Goal: Information Seeking & Learning: Learn about a topic

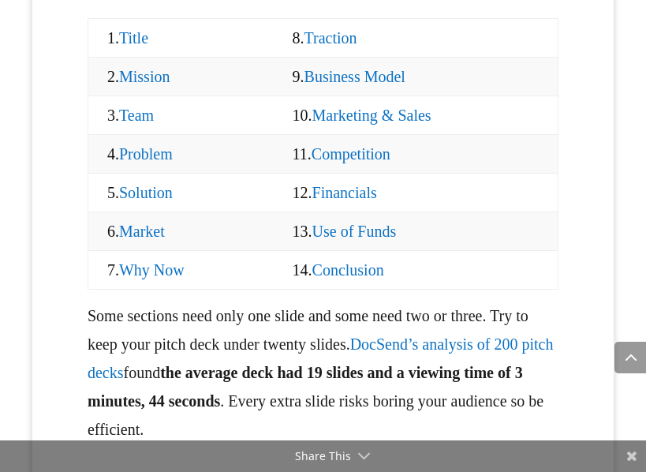
scroll to position [2121, 0]
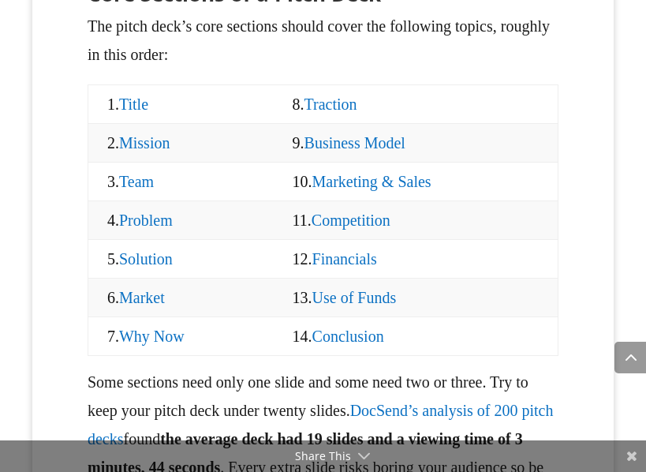
click at [119, 113] on link "Title" at bounding box center [133, 104] width 29 height 17
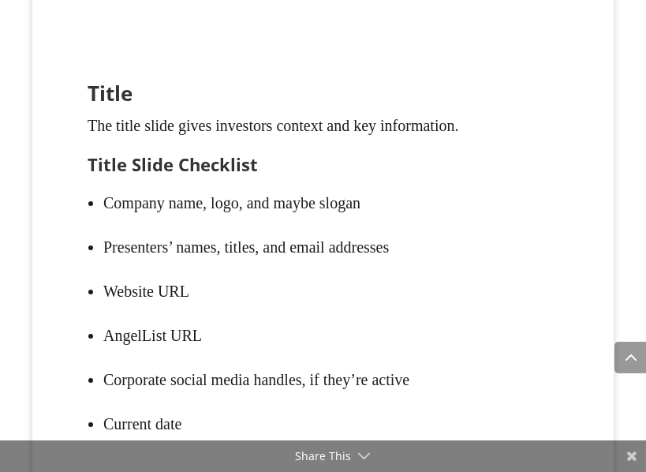
scroll to position [2711, 0]
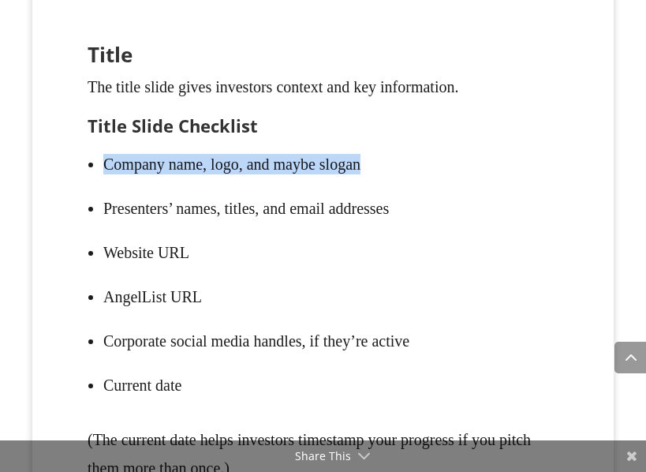
drag, startPoint x: 125, startPoint y: 176, endPoint x: 282, endPoint y: 213, distance: 161.4
click at [427, 182] on li "Company name, logo, and maybe slogan" at bounding box center [330, 164] width 455 height 44
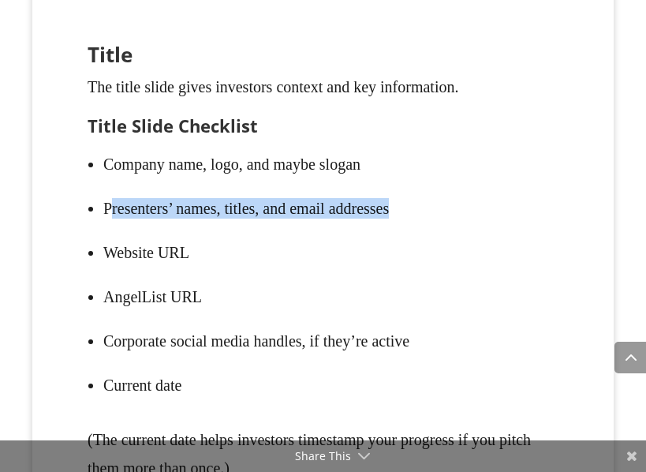
drag, startPoint x: 83, startPoint y: 230, endPoint x: 320, endPoint y: 228, distance: 236.8
click at [416, 229] on li "Presenters’ names, titles, and email addresses" at bounding box center [330, 208] width 455 height 44
click at [193, 228] on li "Presenters’ names, titles, and email addresses" at bounding box center [330, 208] width 455 height 44
drag, startPoint x: 75, startPoint y: 230, endPoint x: 324, endPoint y: 238, distance: 249.6
click at [429, 238] on ul "Company name, logo, and maybe slogan Presenters’ names, titles, and email addre…" at bounding box center [323, 283] width 471 height 283
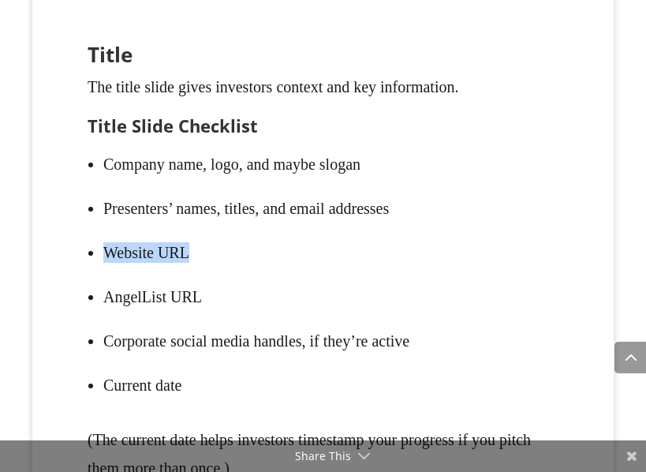
drag, startPoint x: 77, startPoint y: 270, endPoint x: 275, endPoint y: 276, distance: 198.2
click at [275, 275] on li "Website URL" at bounding box center [330, 252] width 455 height 44
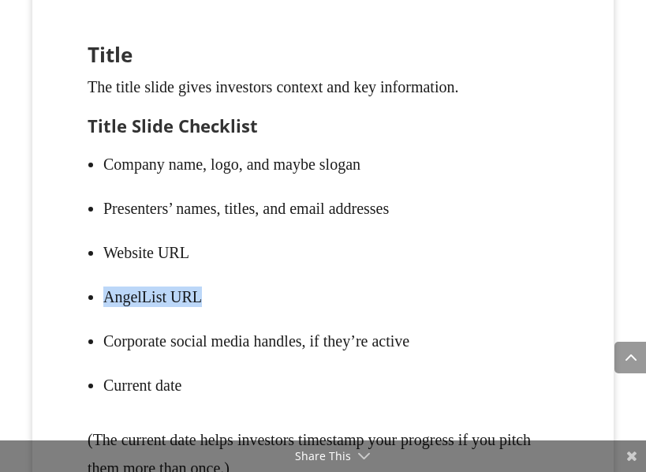
drag, startPoint x: 71, startPoint y: 313, endPoint x: 267, endPoint y: 313, distance: 195.8
click at [267, 313] on ul "Company name, logo, and maybe slogan Presenters’ names, titles, and email addre…" at bounding box center [323, 283] width 471 height 283
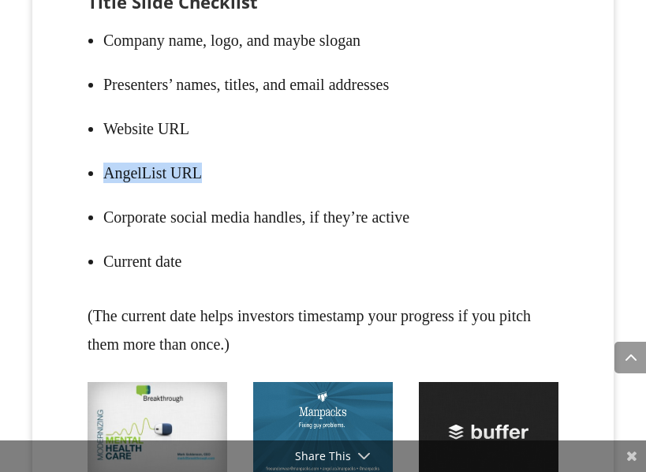
scroll to position [2837, 0]
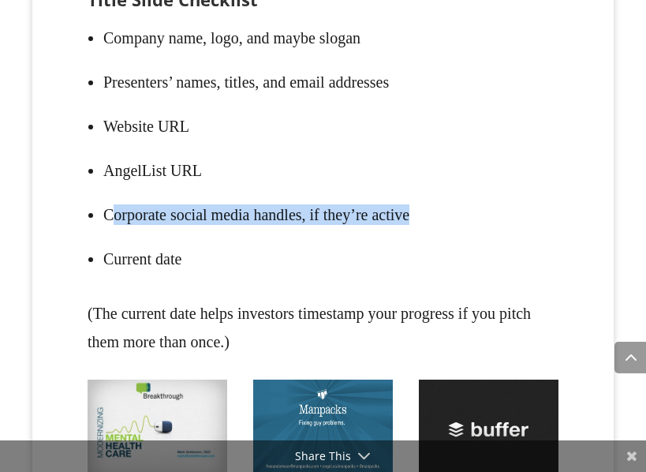
drag, startPoint x: 85, startPoint y: 230, endPoint x: 324, endPoint y: 233, distance: 239.2
click at [438, 233] on li "Corporate social media handles, if they’re active" at bounding box center [330, 215] width 455 height 44
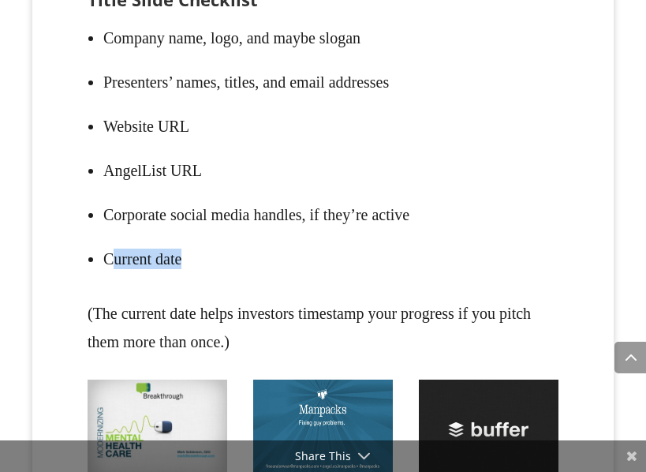
drag, startPoint x: 87, startPoint y: 276, endPoint x: 352, endPoint y: 276, distance: 265.2
click at [352, 276] on li "Current date" at bounding box center [330, 259] width 455 height 44
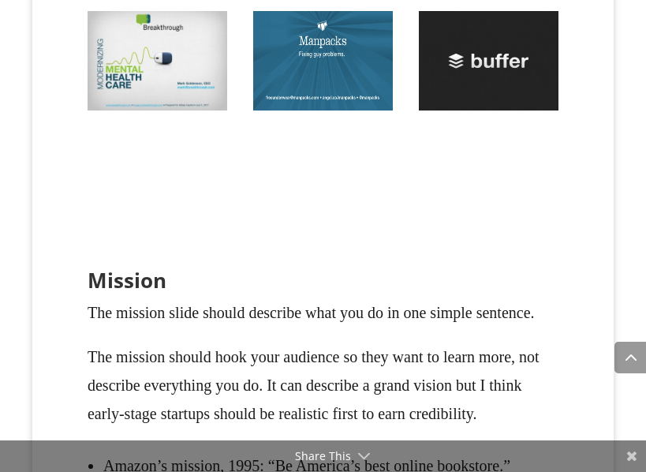
scroll to position [3216, 0]
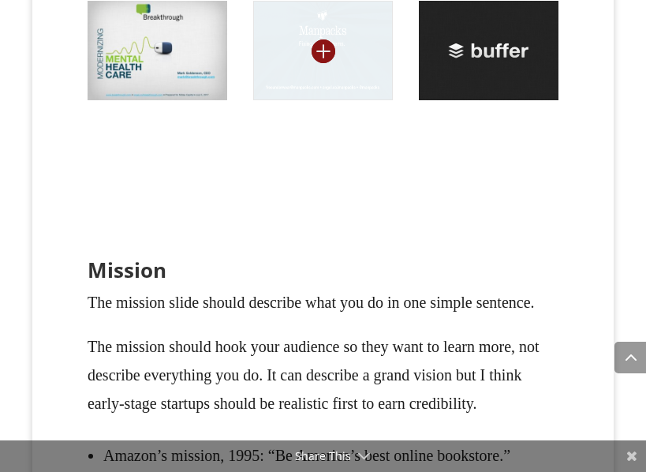
click at [373, 88] on img at bounding box center [323, 50] width 140 height 99
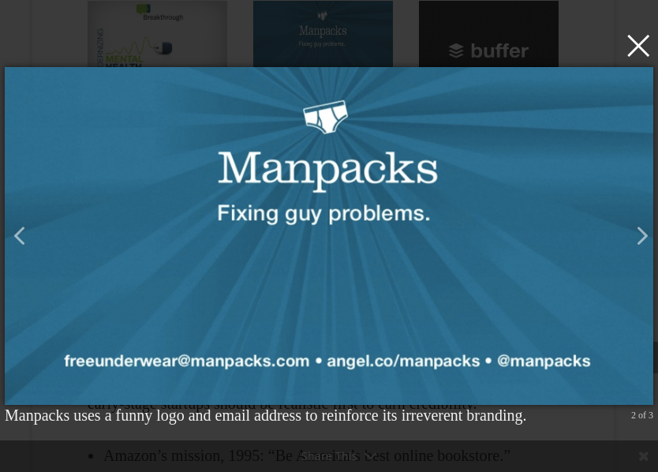
click at [473, 50] on button "×" at bounding box center [333, 45] width 649 height 35
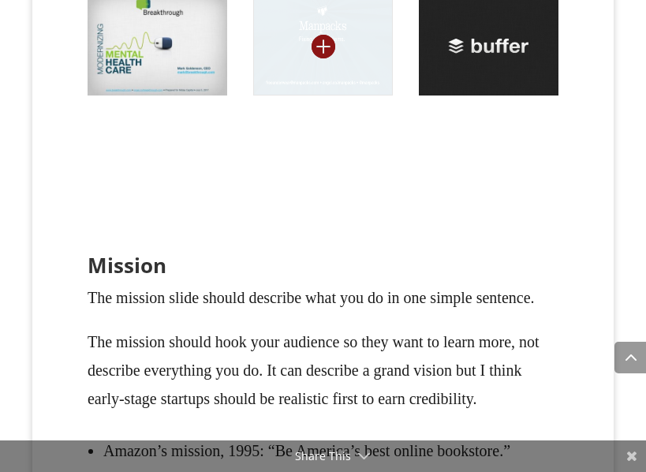
scroll to position [3215, 0]
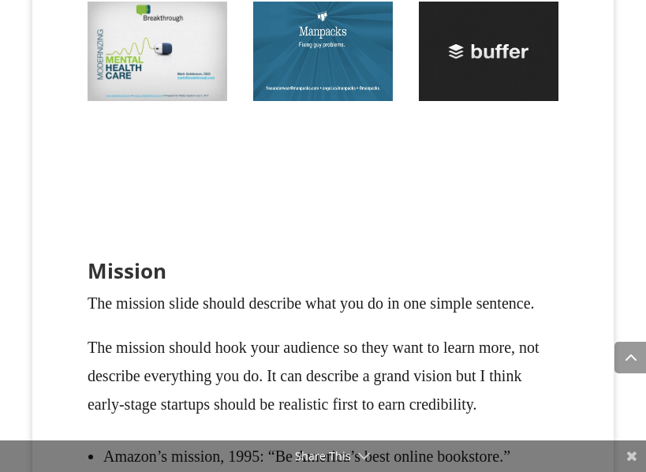
click at [236, 67] on div at bounding box center [323, 69] width 471 height 135
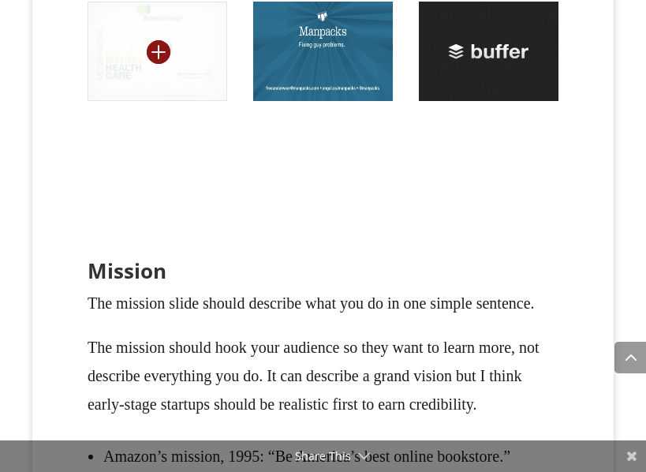
click at [167, 67] on img at bounding box center [158, 51] width 140 height 99
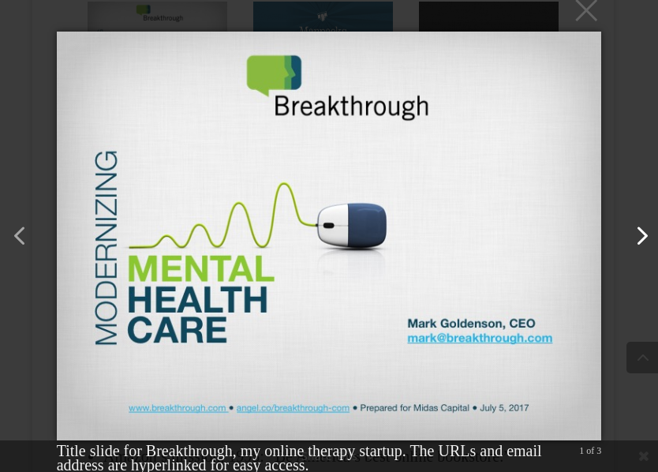
click at [632, 236] on button "button" at bounding box center [636, 229] width 28 height 28
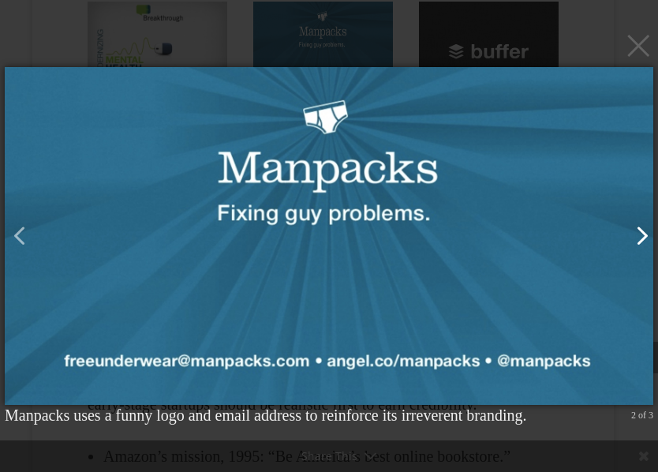
click at [632, 236] on button "button" at bounding box center [636, 229] width 28 height 28
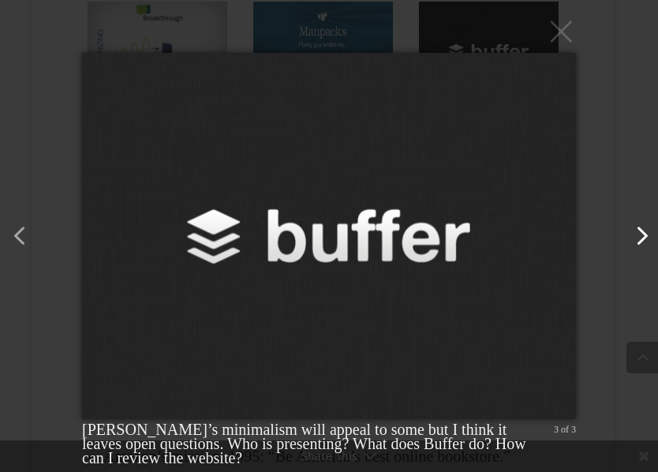
click at [632, 236] on button "button" at bounding box center [636, 229] width 28 height 28
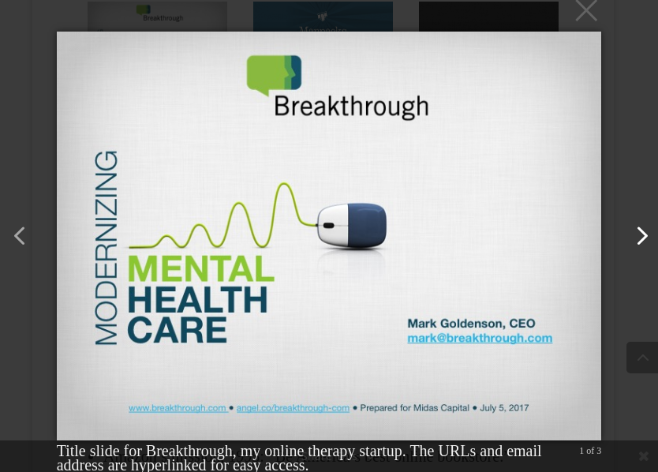
click at [632, 236] on button "button" at bounding box center [636, 229] width 28 height 28
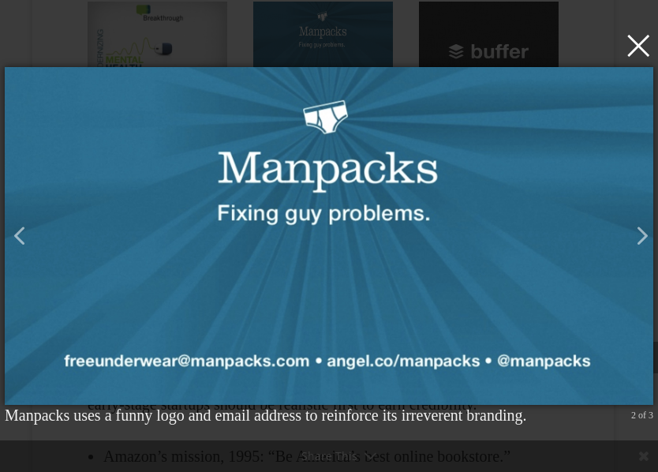
click at [632, 57] on button "×" at bounding box center [333, 45] width 649 height 35
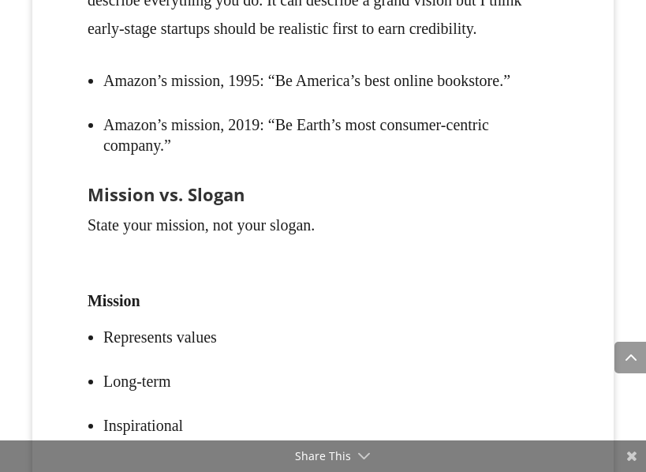
scroll to position [3594, 0]
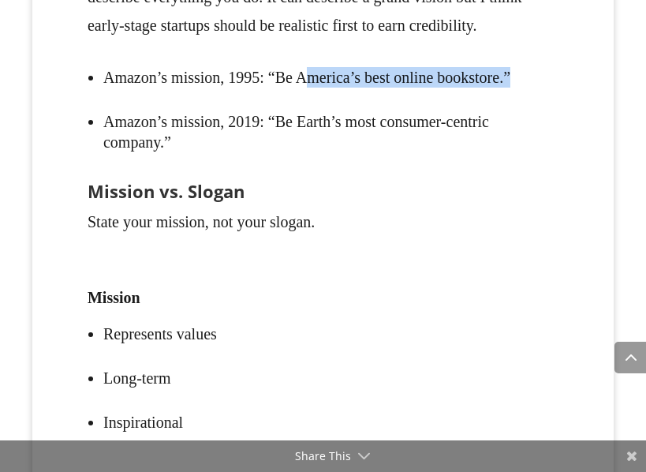
drag, startPoint x: 296, startPoint y: 106, endPoint x: 514, endPoint y: 104, distance: 217.9
click at [520, 99] on li "Amazon’s mission, 1995: “Be America’s best online bookstore.”" at bounding box center [330, 77] width 455 height 44
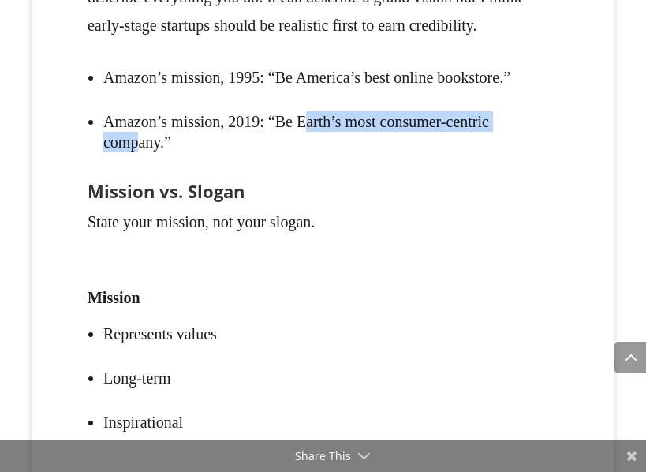
drag, startPoint x: 309, startPoint y: 155, endPoint x: 526, endPoint y: 155, distance: 217.9
click at [546, 155] on li "Amazon’s mission, 2019: “Be Earth’s most consumer-centric company.”" at bounding box center [330, 131] width 455 height 65
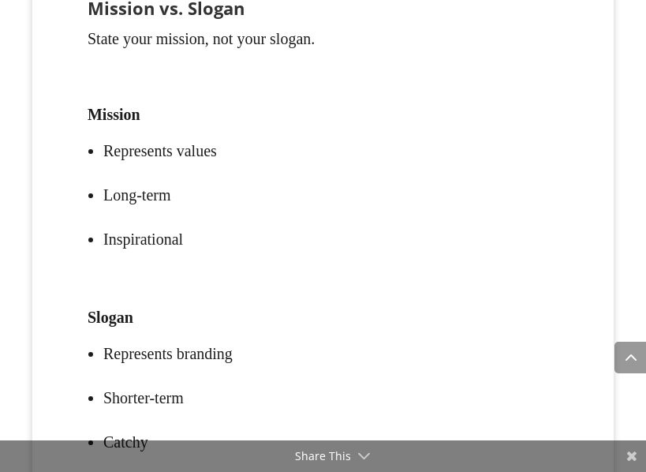
scroll to position [3846, 0]
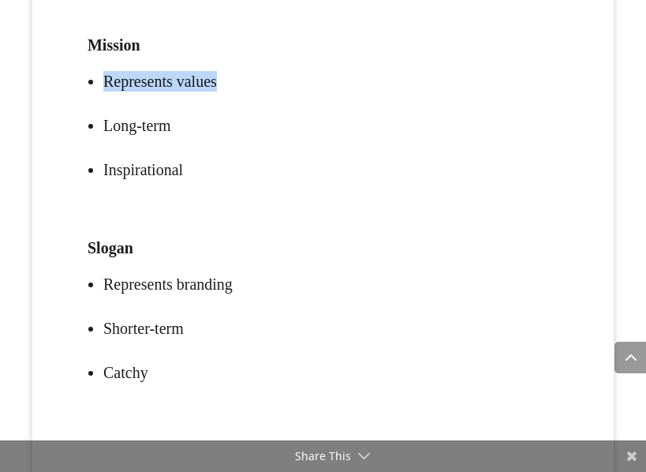
drag, startPoint x: 93, startPoint y: 95, endPoint x: 294, endPoint y: 107, distance: 200.8
click at [299, 103] on li "Represents values" at bounding box center [330, 81] width 455 height 44
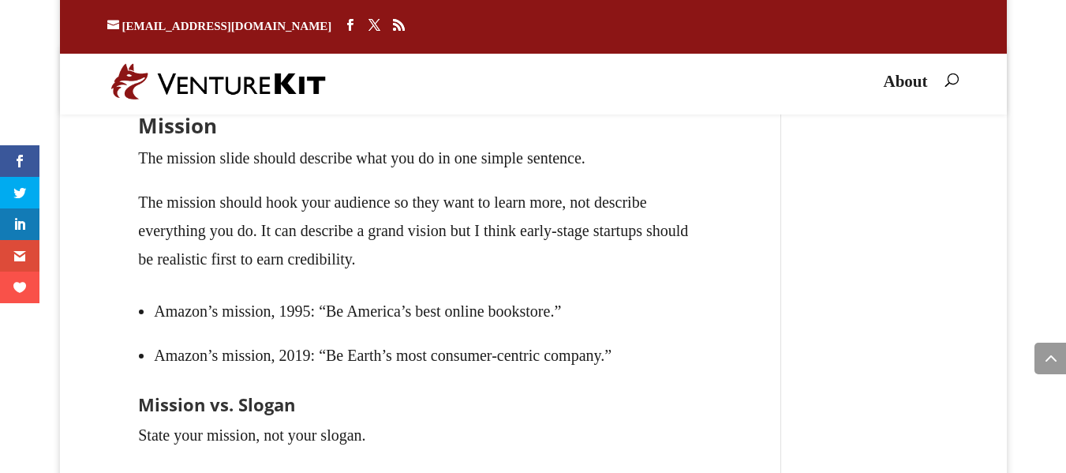
scroll to position [2836, 0]
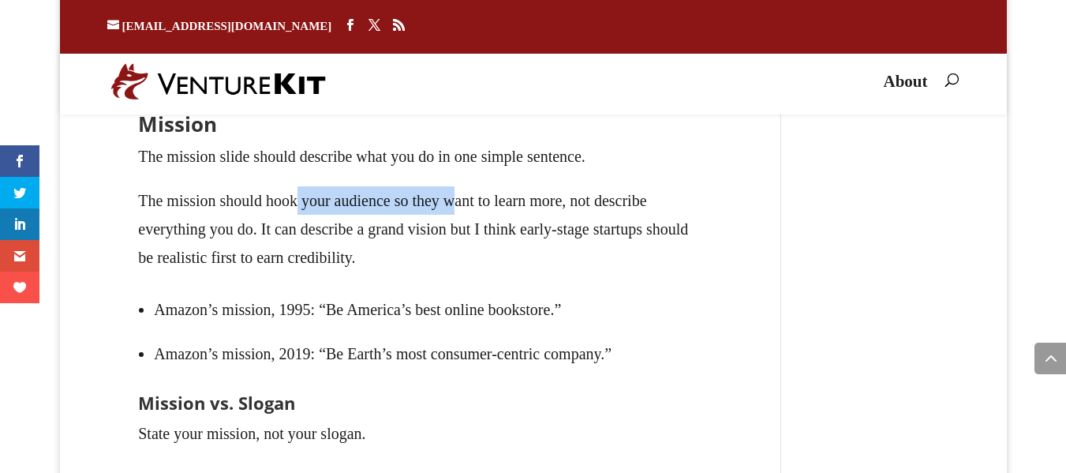
drag, startPoint x: 367, startPoint y: 235, endPoint x: 508, endPoint y: 250, distance: 141.3
click at [493, 245] on p "The mission should hook your audience so they want to learn more, not describe …" at bounding box center [420, 236] width 565 height 101
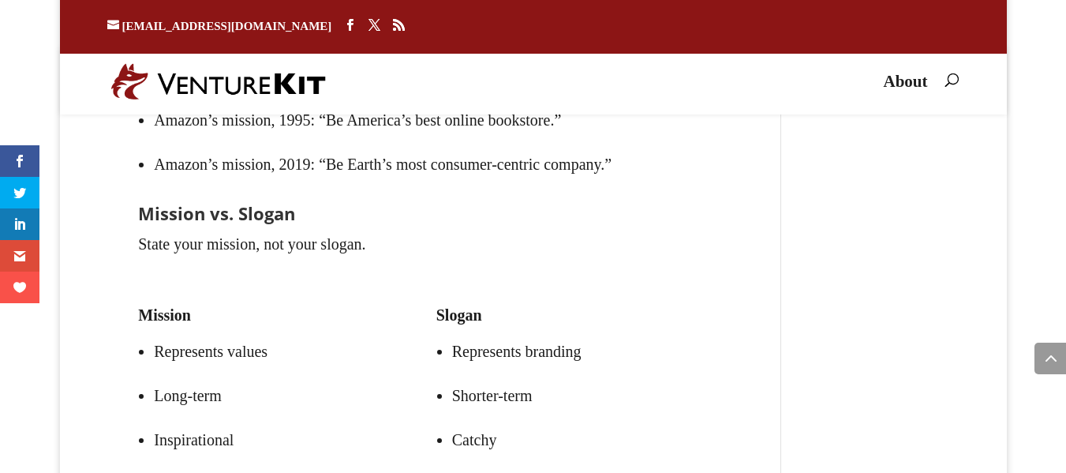
drag, startPoint x: 126, startPoint y: 271, endPoint x: 133, endPoint y: 264, distance: 10.0
click at [138, 258] on p "State your mission, not your slogan." at bounding box center [420, 244] width 565 height 28
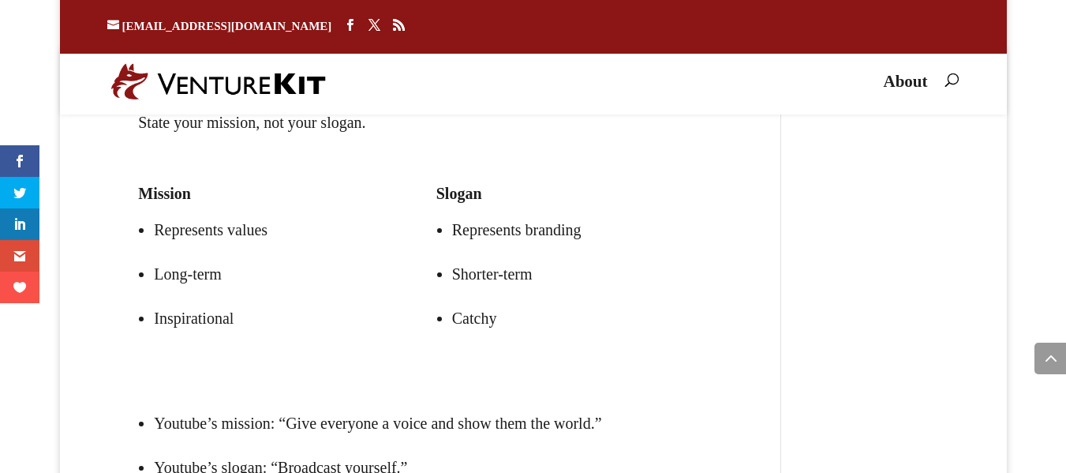
scroll to position [3152, 0]
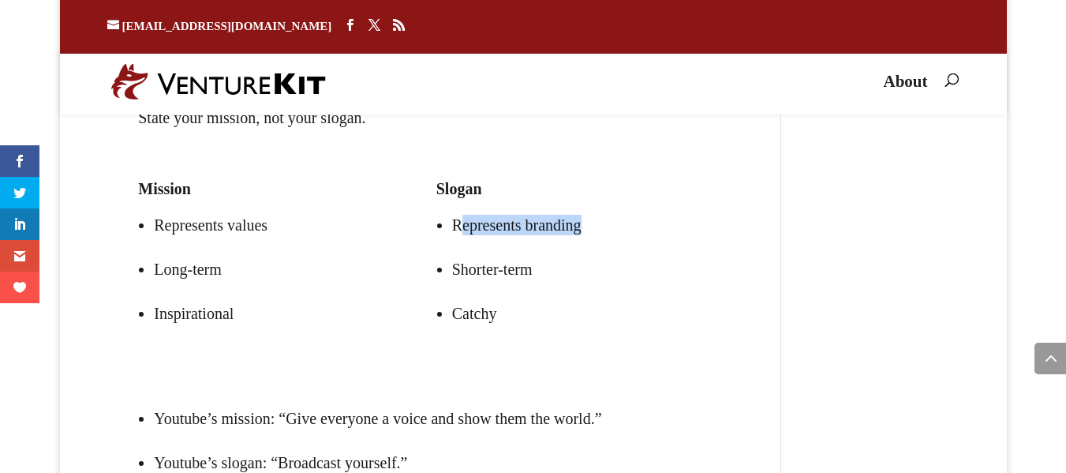
drag, startPoint x: 484, startPoint y: 253, endPoint x: 676, endPoint y: 262, distance: 192.8
click at [646, 247] on li "Represents branding" at bounding box center [577, 225] width 251 height 44
drag, startPoint x: 549, startPoint y: 295, endPoint x: 589, endPoint y: 309, distance: 42.4
click at [613, 291] on li "Shorter-term" at bounding box center [577, 269] width 251 height 44
drag, startPoint x: 448, startPoint y: 341, endPoint x: 498, endPoint y: 343, distance: 49.8
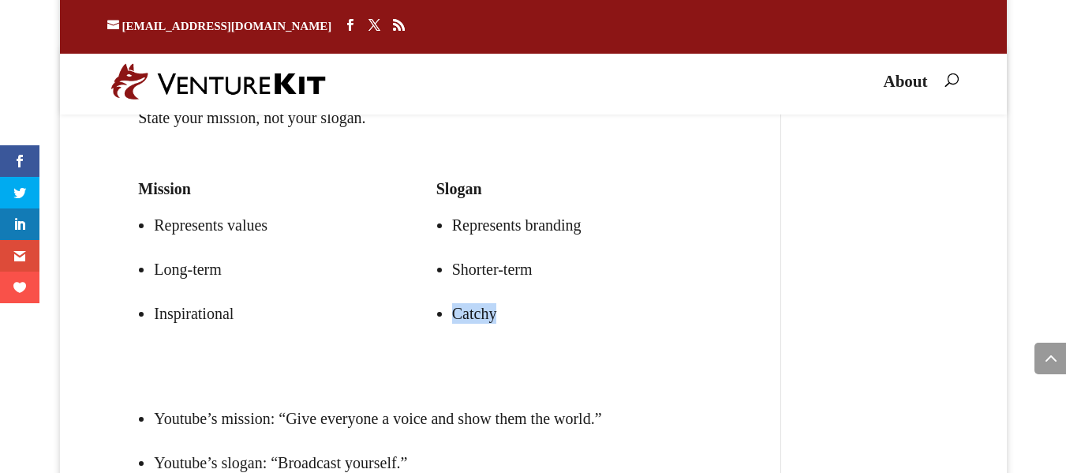
click at [610, 339] on ul "Represents branding Shorter-term Catchy" at bounding box center [570, 278] width 267 height 151
drag, startPoint x: 392, startPoint y: 245, endPoint x: 320, endPoint y: 253, distance: 71.5
click at [415, 249] on div "Mission Represents values Long-term Inspirational Slogan Represents branding Sh…" at bounding box center [420, 264] width 565 height 222
drag, startPoint x: 211, startPoint y: 307, endPoint x: 348, endPoint y: 338, distance: 140.8
click at [353, 291] on li "Long-term" at bounding box center [279, 269] width 251 height 44
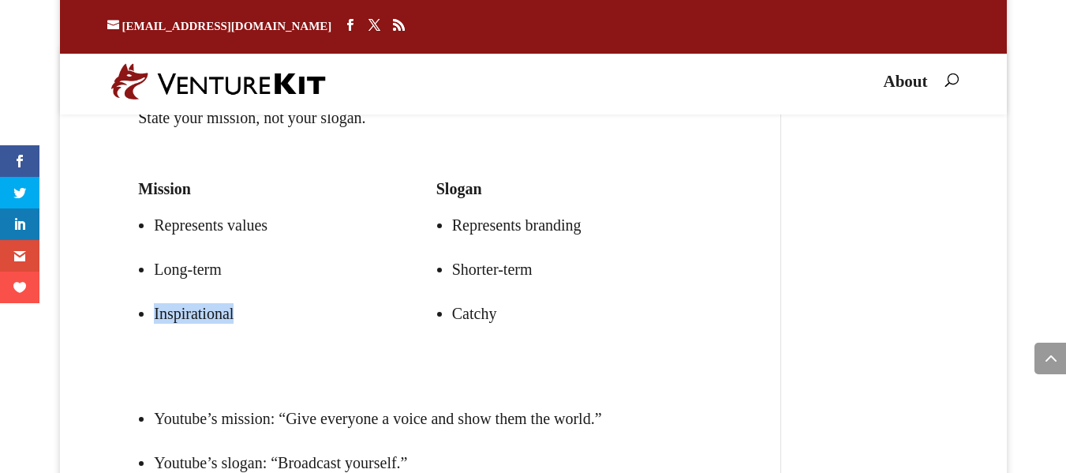
drag, startPoint x: 116, startPoint y: 352, endPoint x: 404, endPoint y: 355, distance: 288.1
click at [391, 335] on li "Inspirational" at bounding box center [279, 313] width 251 height 44
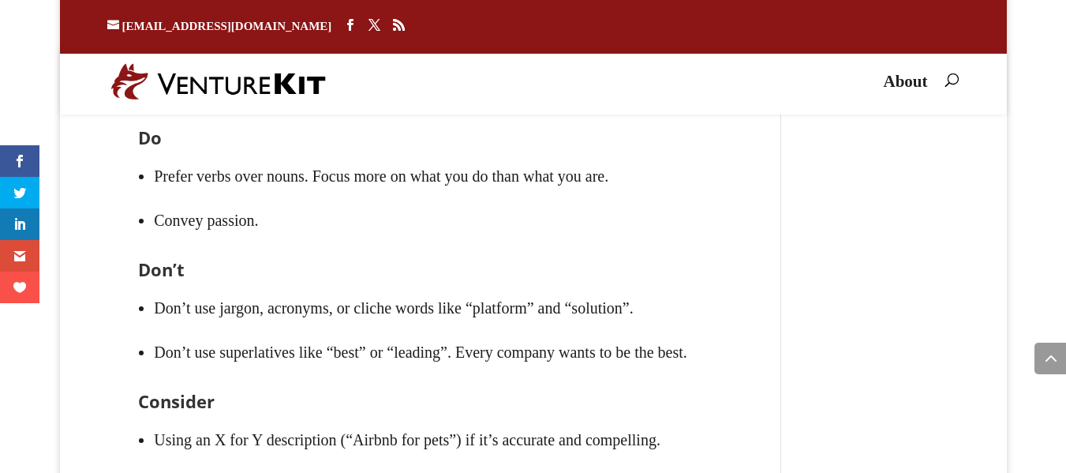
scroll to position [3531, 0]
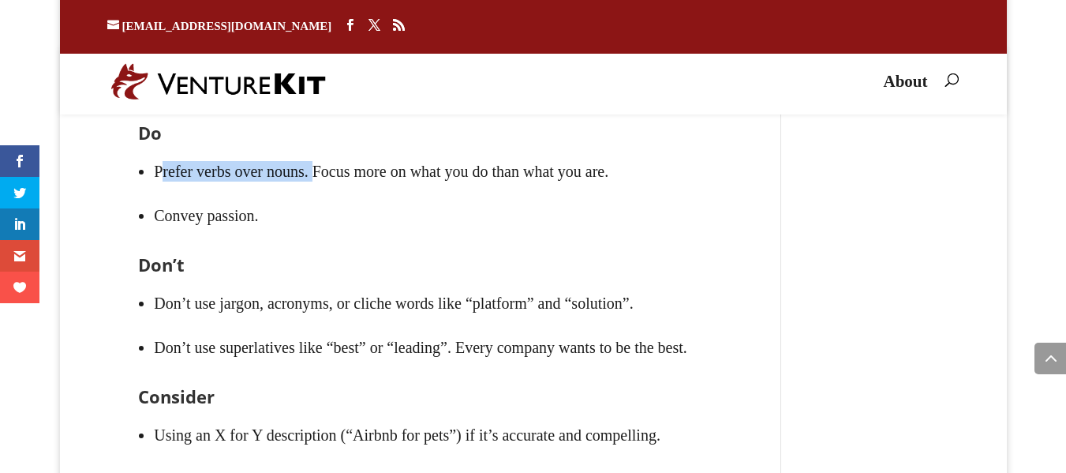
drag, startPoint x: 286, startPoint y: 204, endPoint x: 298, endPoint y: 190, distance: 18.5
click at [298, 190] on li "Prefer verbs over nouns. Focus more on what you do than what you are." at bounding box center [428, 171] width 549 height 44
drag, startPoint x: 153, startPoint y: 253, endPoint x: 133, endPoint y: 248, distance: 21.1
click at [154, 238] on li "Convey passion." at bounding box center [428, 215] width 549 height 44
drag, startPoint x: 107, startPoint y: 244, endPoint x: 122, endPoint y: 240, distance: 15.5
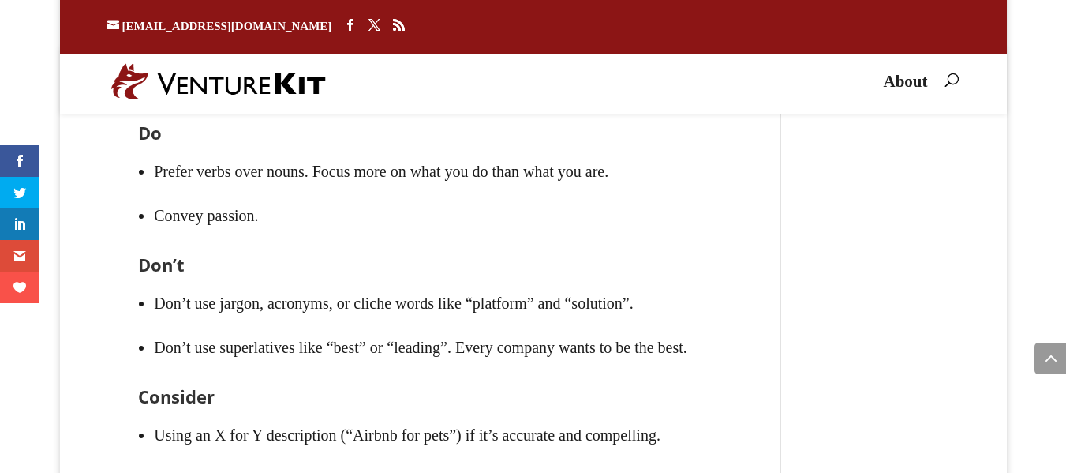
click at [138, 240] on ul "Prefer verbs over nouns. Focus more on what you do than what you are. Convey pa…" at bounding box center [420, 202] width 565 height 107
drag, startPoint x: 131, startPoint y: 240, endPoint x: 224, endPoint y: 256, distance: 94.5
click at [154, 238] on li "Convey passion." at bounding box center [428, 215] width 549 height 44
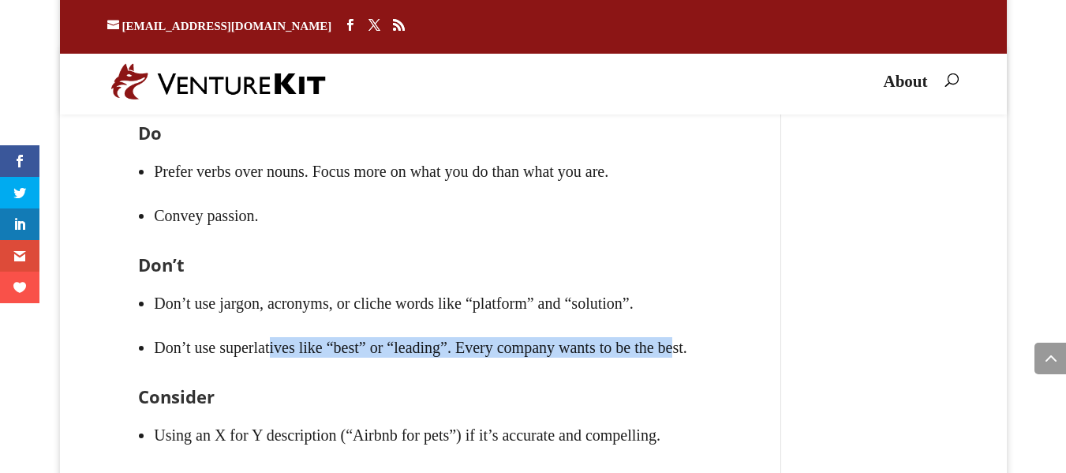
drag, startPoint x: 275, startPoint y: 374, endPoint x: 673, endPoint y: 340, distance: 399.3
click at [646, 352] on ul "Don’t use jargon, acronyms, or cliche words like “platform” and “solution”. Don…" at bounding box center [420, 334] width 565 height 107
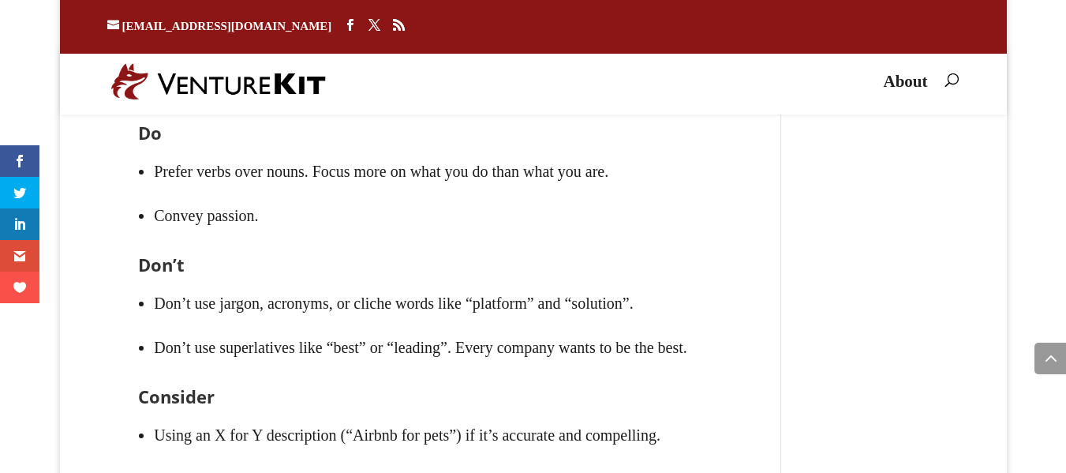
click at [605, 324] on li "Don’t use jargon, acronyms, or cliche words like “platform” and “solution”." at bounding box center [428, 303] width 549 height 44
drag, startPoint x: 158, startPoint y: 383, endPoint x: 650, endPoint y: 354, distance: 493.4
click at [646, 354] on ul "Don’t use jargon, acronyms, or cliche words like “platform” and “solution”. Don…" at bounding box center [420, 334] width 565 height 107
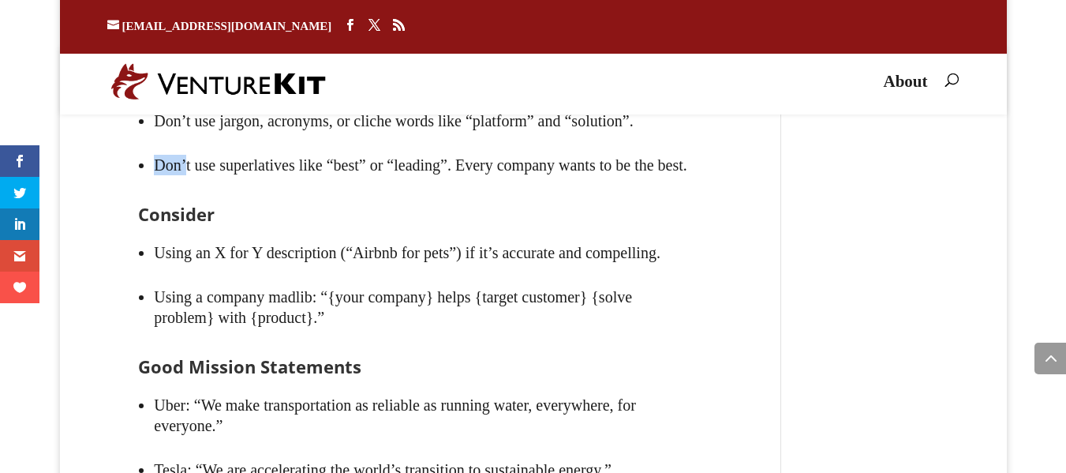
scroll to position [3720, 0]
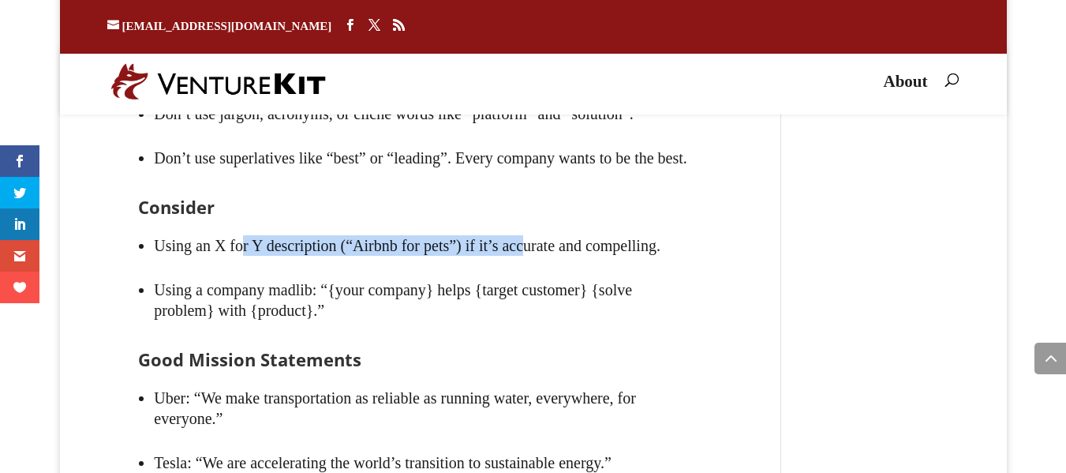
drag, startPoint x: 278, startPoint y: 284, endPoint x: 526, endPoint y: 290, distance: 247.9
click at [526, 268] on li "Using an X for Y description (“Airbnb for pets”) if it’s accurate and compellin…" at bounding box center [428, 245] width 549 height 44
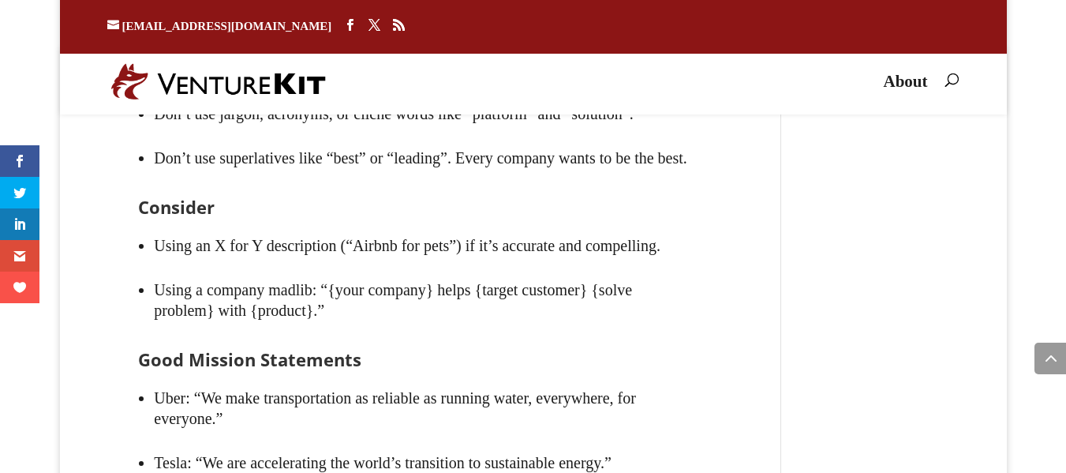
click at [613, 268] on li "Using an X for Y description (“Airbnb for pets”) if it’s accurate and compellin…" at bounding box center [428, 245] width 549 height 44
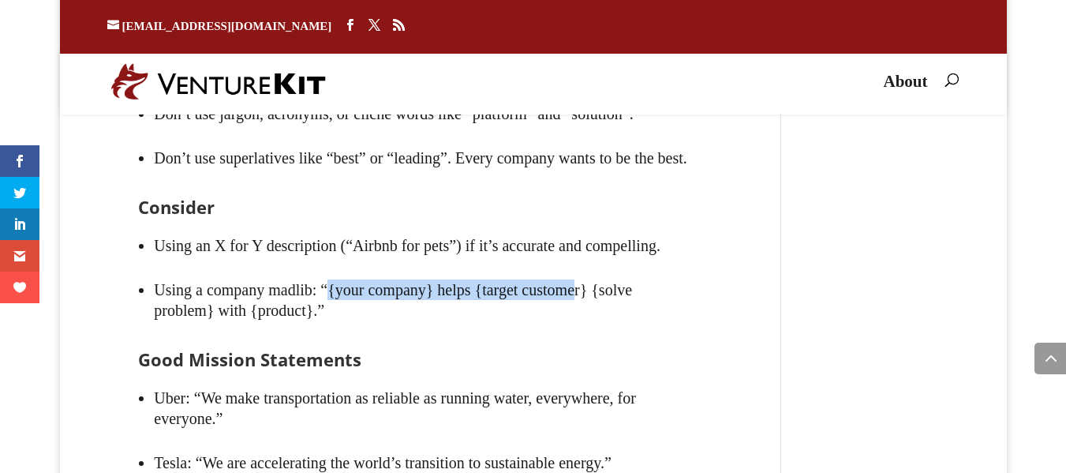
drag, startPoint x: 311, startPoint y: 326, endPoint x: 579, endPoint y: 318, distance: 268.5
click at [579, 317] on li "Using a company madlib: “{your company} helps {target customer} {solve problem}…" at bounding box center [428, 300] width 549 height 65
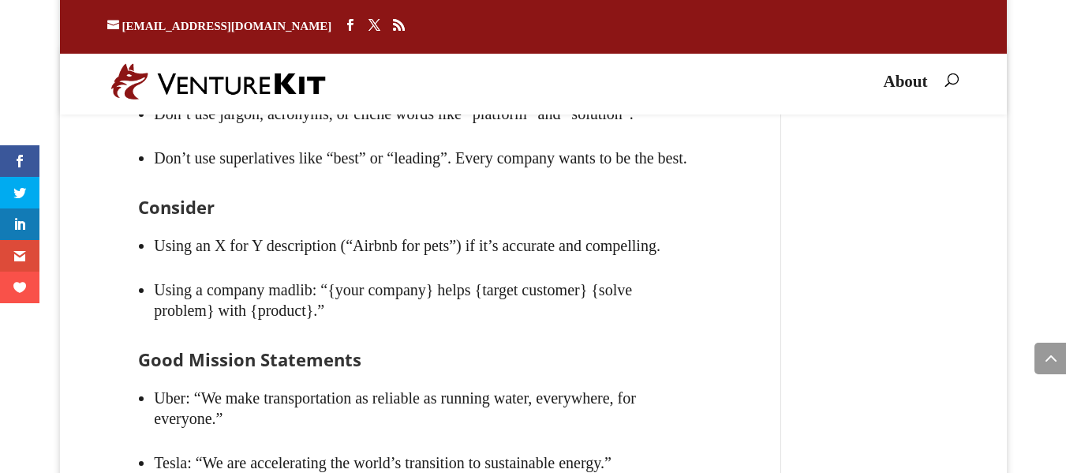
click at [588, 332] on li "Using a company madlib: “{your company} helps {target customer} {solve problem}…" at bounding box center [428, 300] width 549 height 65
drag, startPoint x: 596, startPoint y: 328, endPoint x: 473, endPoint y: 331, distance: 123.2
click at [473, 331] on li "Using a company madlib: “{your company} helps {target customer} {solve problem}…" at bounding box center [428, 300] width 549 height 65
drag, startPoint x: 601, startPoint y: 325, endPoint x: 199, endPoint y: 341, distance: 402.1
click at [199, 332] on li "Using a company madlib: “{your company} helps {target customer} {solve problem}…" at bounding box center [428, 300] width 549 height 65
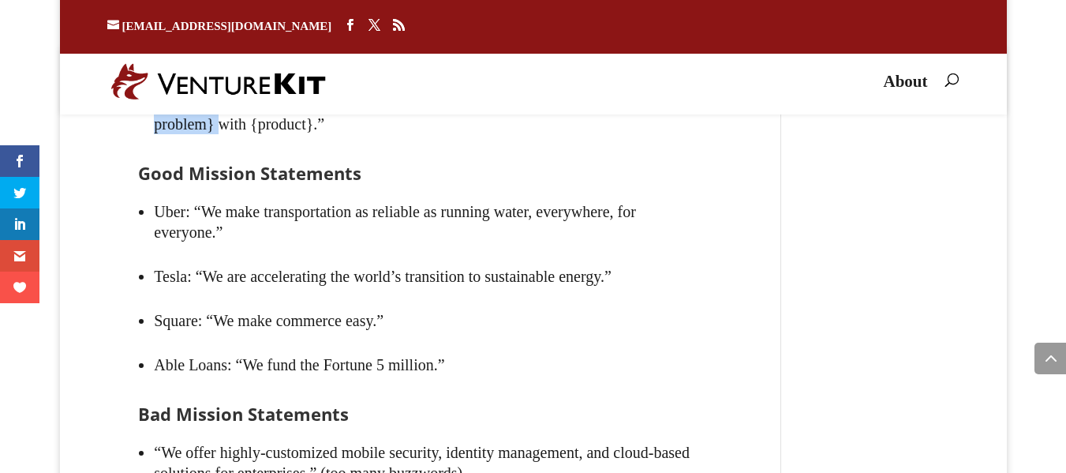
scroll to position [3910, 0]
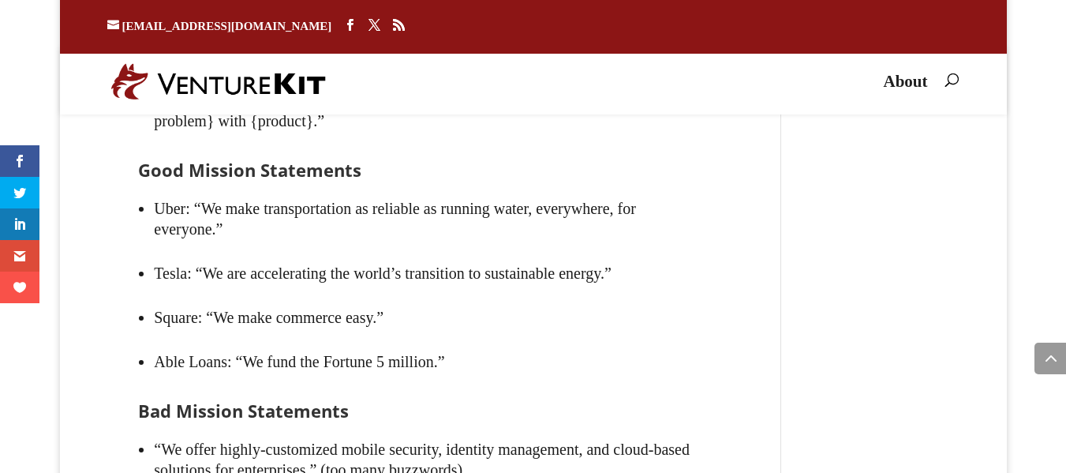
click at [180, 245] on li "Uber: “We make transportation as reliable as running water, everywhere, for eve…" at bounding box center [428, 218] width 549 height 65
drag, startPoint x: 171, startPoint y: 242, endPoint x: 265, endPoint y: 247, distance: 94.1
click at [408, 247] on li "Uber: “We make transportation as reliable as running water, everywhere, for eve…" at bounding box center [428, 218] width 549 height 65
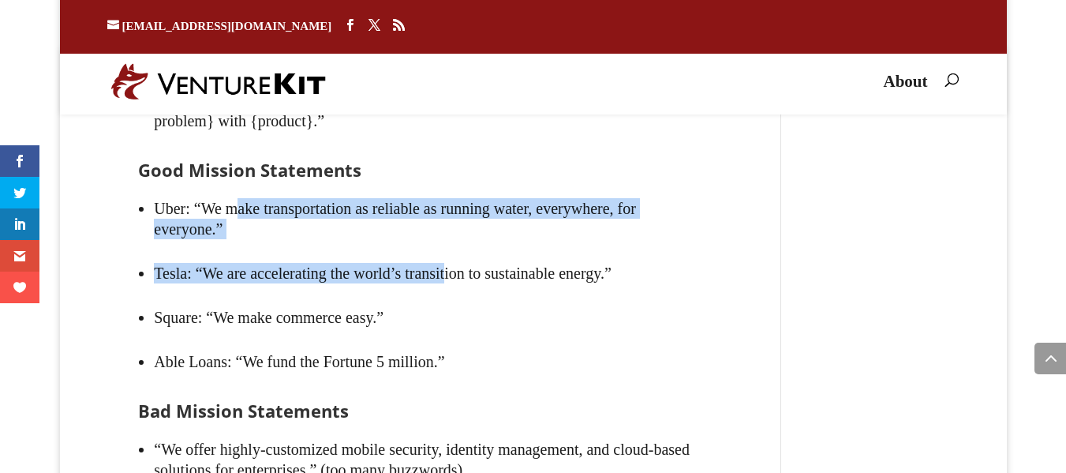
drag, startPoint x: 429, startPoint y: 230, endPoint x: 318, endPoint y: 302, distance: 131.4
click at [425, 297] on ul "Uber: “We make transportation as reliable as running water, everywhere, for eve…" at bounding box center [420, 293] width 565 height 215
click at [215, 246] on li "Uber: “We make transportation as reliable as running water, everywhere, for eve…" at bounding box center [428, 218] width 549 height 65
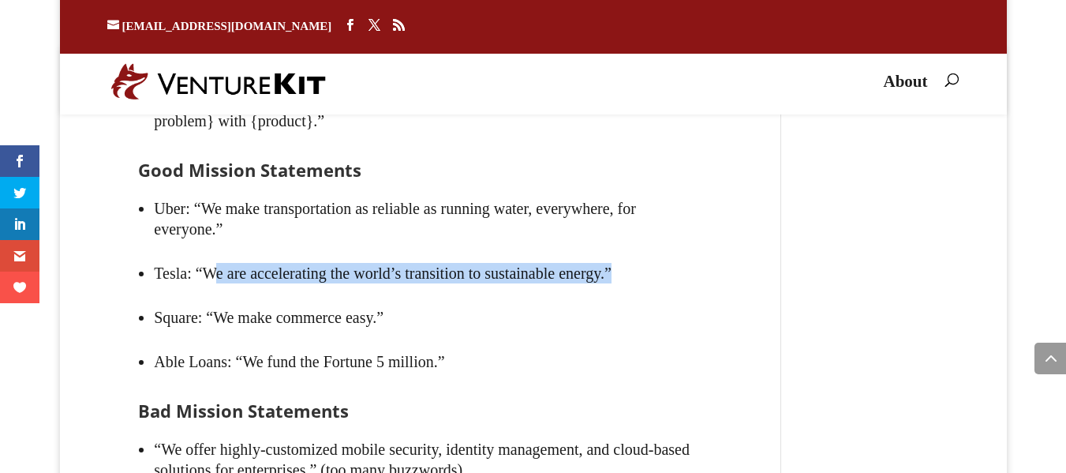
drag, startPoint x: 184, startPoint y: 289, endPoint x: 661, endPoint y: 292, distance: 476.8
click at [646, 292] on li "Tesla: “We are accelerating the world’s transition to sustainable energy.”" at bounding box center [428, 273] width 549 height 44
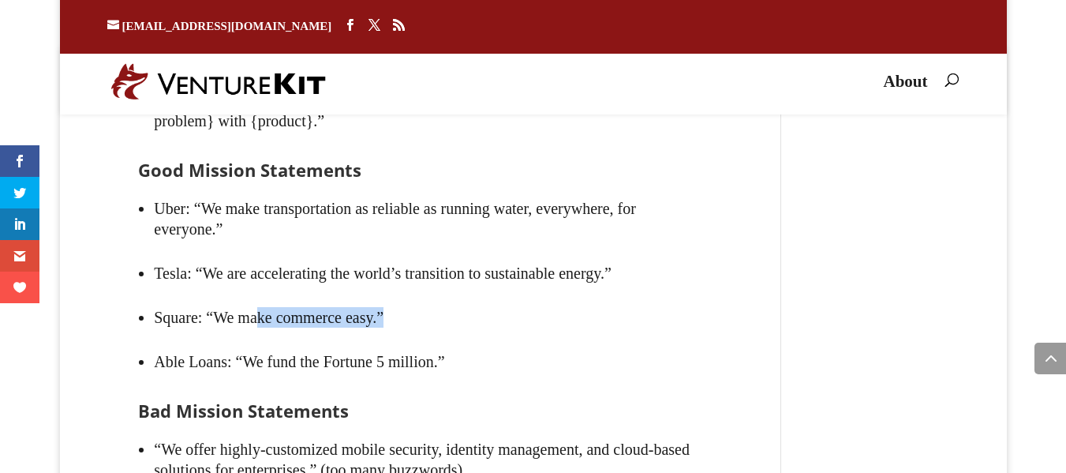
drag, startPoint x: 377, startPoint y: 339, endPoint x: 533, endPoint y: 336, distance: 155.5
click at [533, 336] on li "Square: “We make commerce easy.”" at bounding box center [428, 317] width 549 height 44
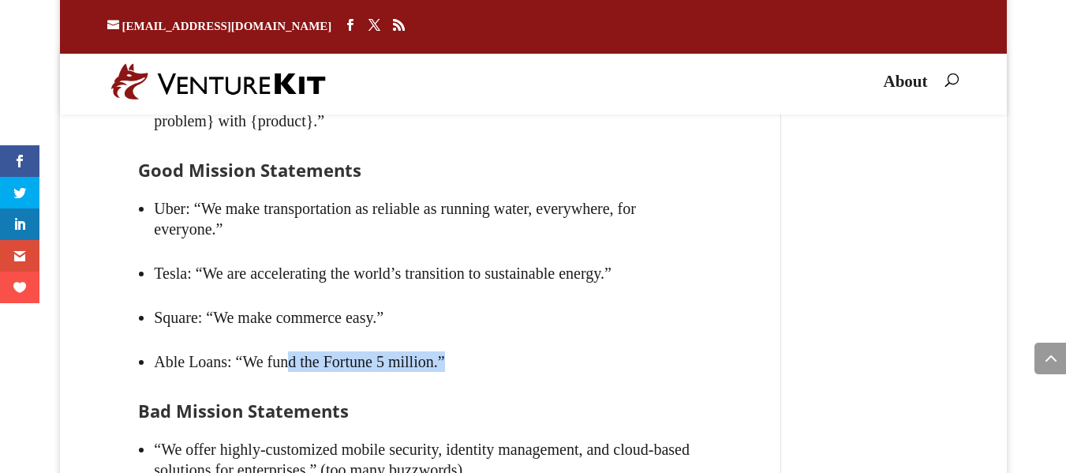
drag, startPoint x: 287, startPoint y: 384, endPoint x: 569, endPoint y: 385, distance: 281.8
click at [569, 384] on li "Able Loans: “We fund the Fortune 5 million.”" at bounding box center [428, 361] width 549 height 44
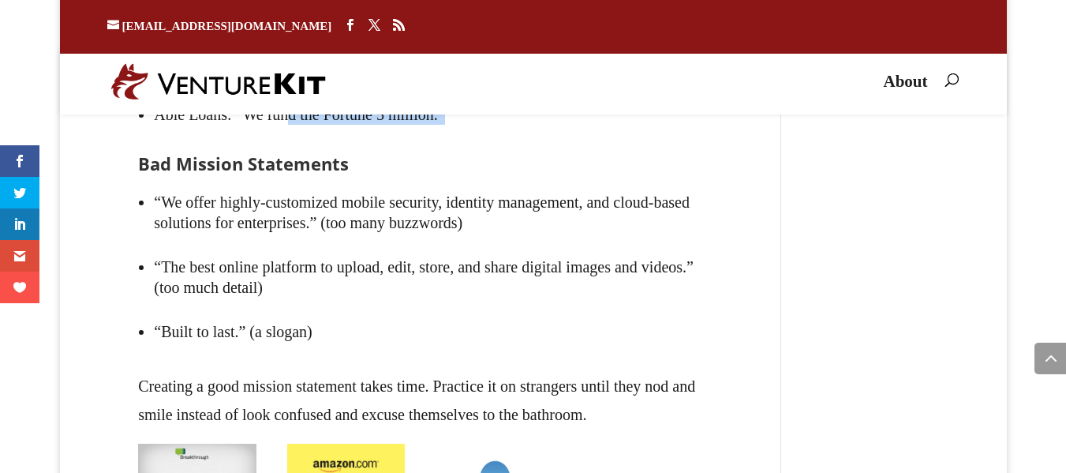
scroll to position [4162, 0]
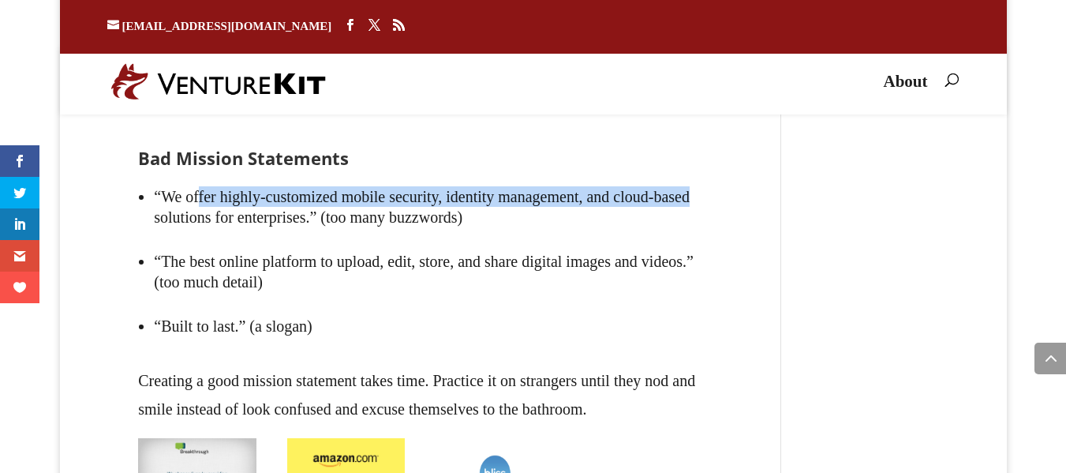
drag, startPoint x: 242, startPoint y: 229, endPoint x: 772, endPoint y: 230, distance: 530.4
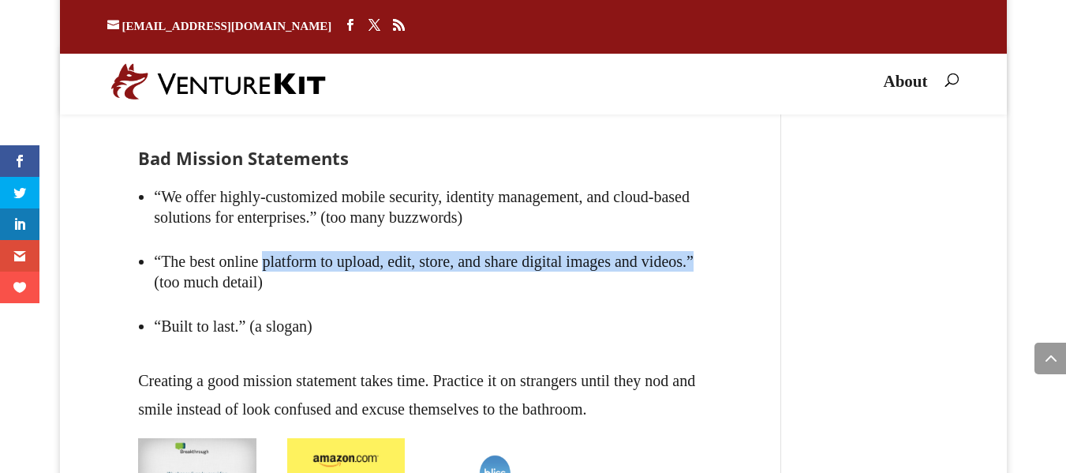
drag, startPoint x: 305, startPoint y: 292, endPoint x: 790, endPoint y: 287, distance: 485.5
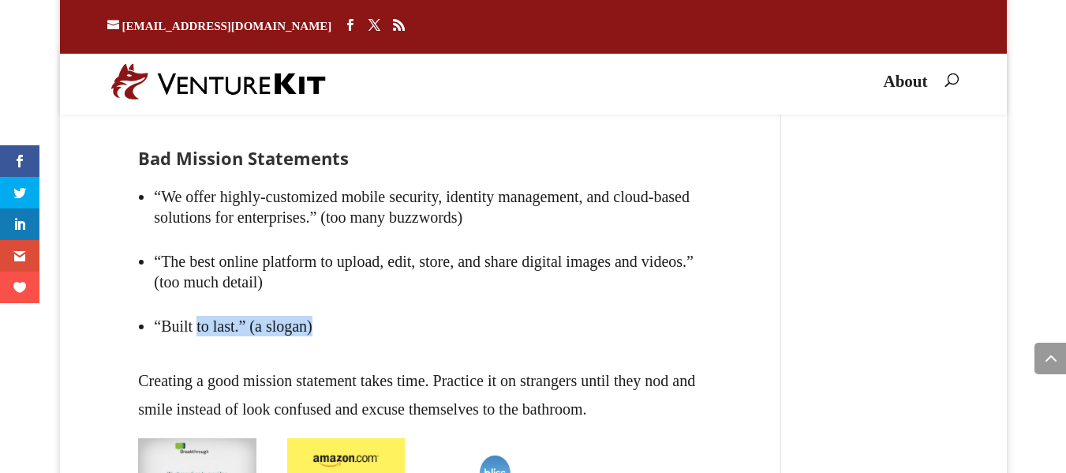
drag, startPoint x: 170, startPoint y: 359, endPoint x: 591, endPoint y: 355, distance: 420.7
click at [591, 348] on li "“Built to last.” (a slogan)" at bounding box center [428, 326] width 549 height 44
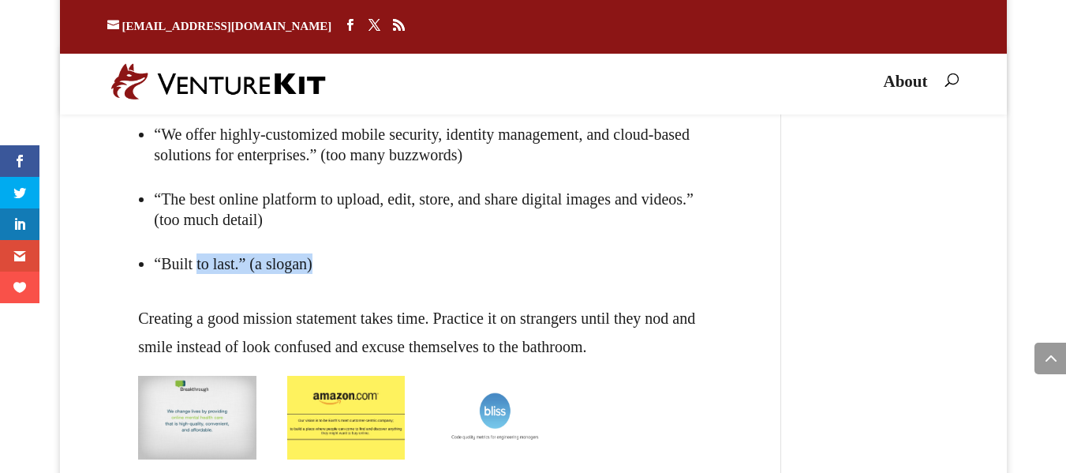
scroll to position [4225, 0]
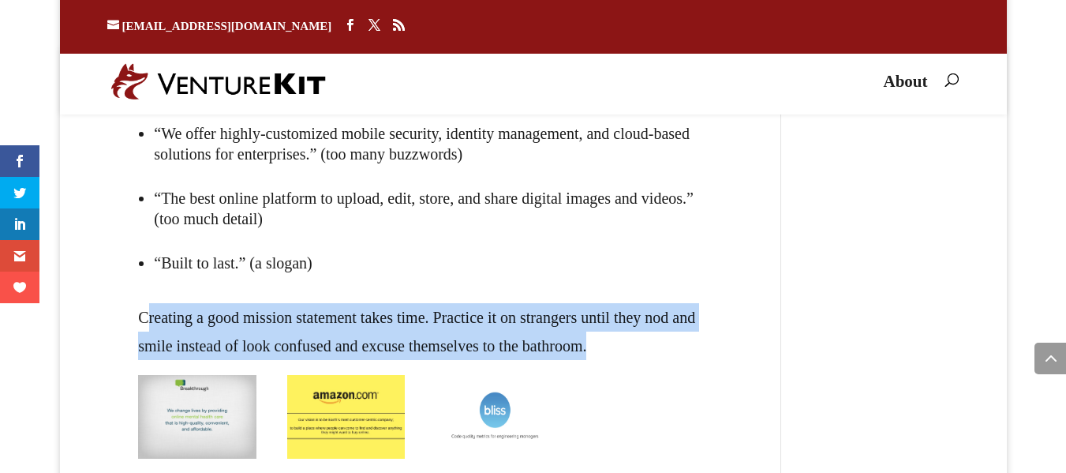
drag, startPoint x: 117, startPoint y: 353, endPoint x: 709, endPoint y: 384, distance: 592.8
click at [646, 360] on p "Creating a good mission statement takes time. Practice it on strangers until th…" at bounding box center [420, 331] width 565 height 57
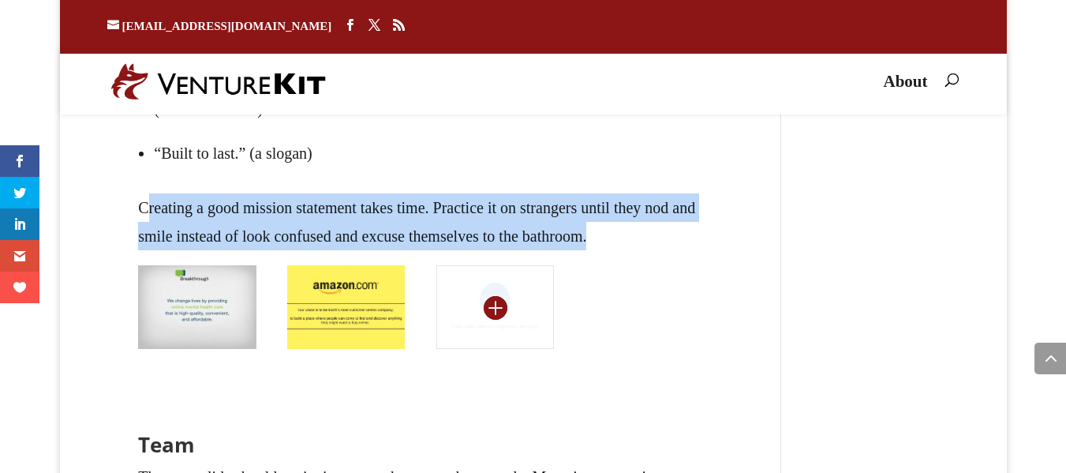
scroll to position [4352, 0]
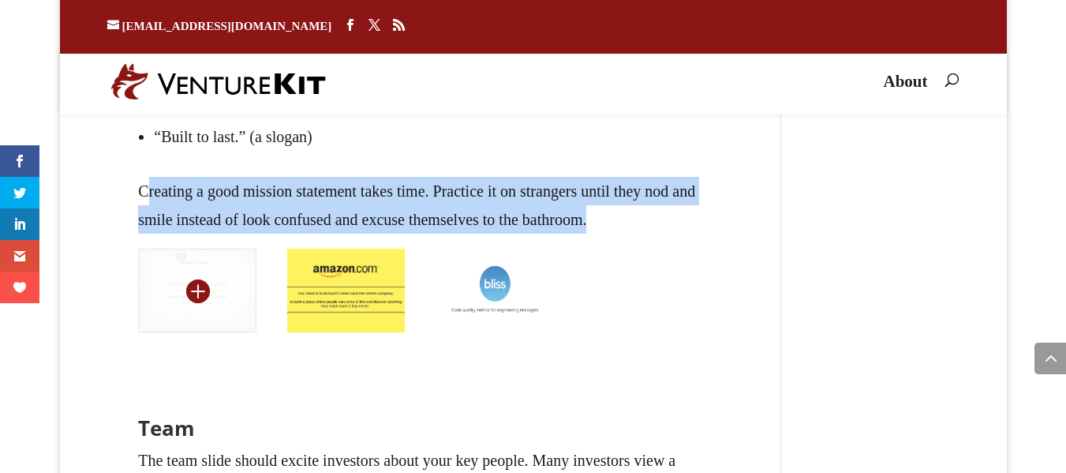
click at [167, 315] on img at bounding box center [197, 291] width 118 height 84
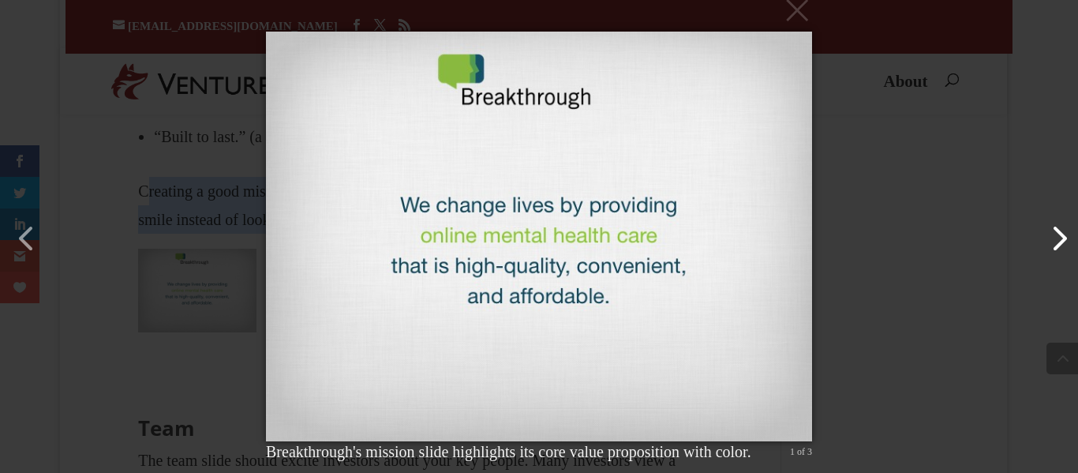
click at [646, 227] on button "button" at bounding box center [1051, 231] width 38 height 38
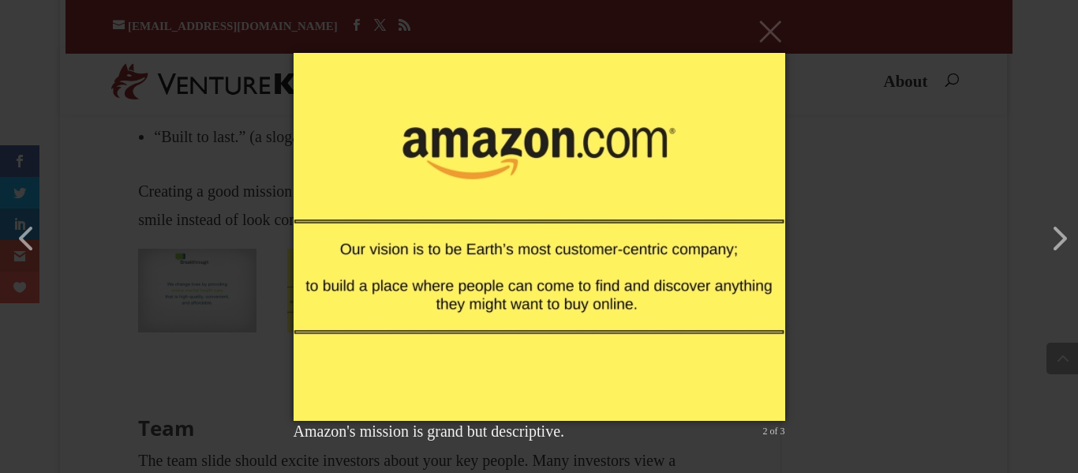
click at [646, 200] on div "× Amazon's mission is grand but descriptive. 2 of 3 Loading..." at bounding box center [539, 236] width 1078 height 473
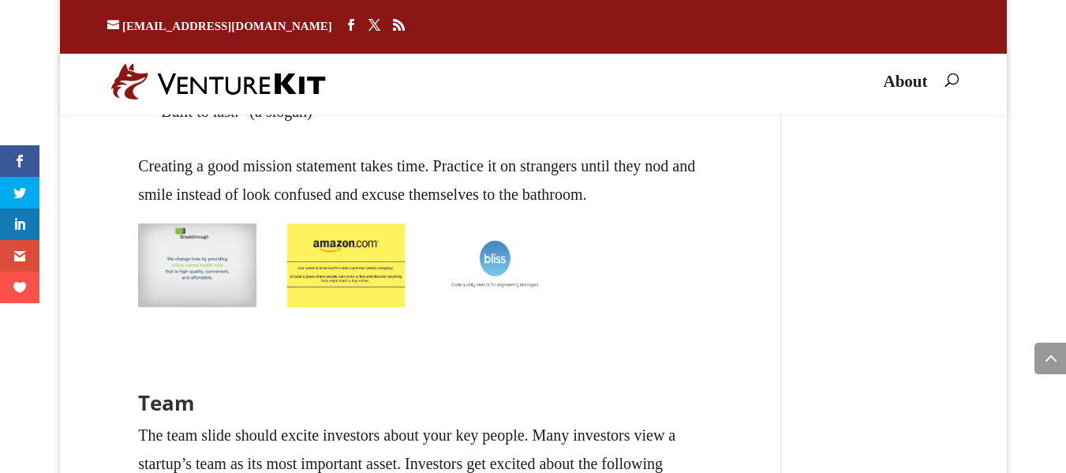
scroll to position [4415, 0]
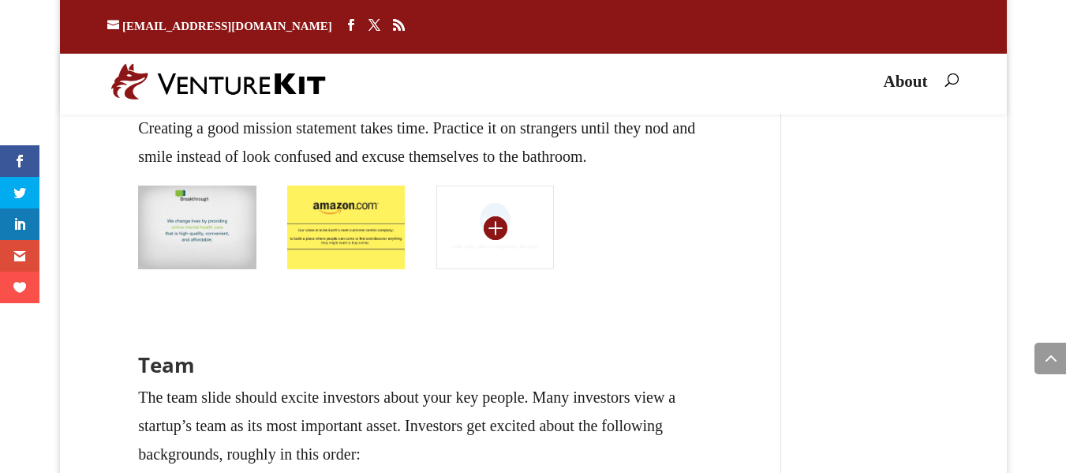
click at [462, 234] on img at bounding box center [496, 227] width 118 height 84
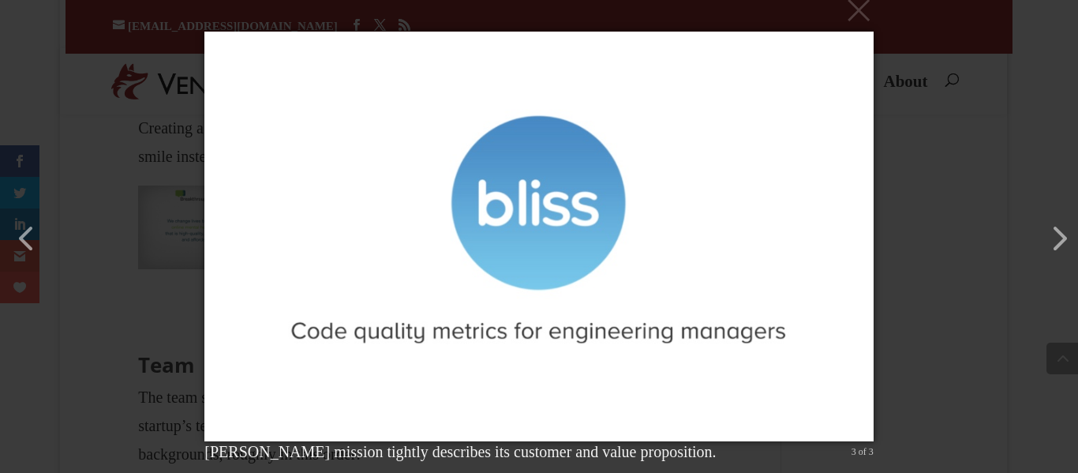
click at [646, 183] on div "× [PERSON_NAME] mission tightly describes its customer and value proposition. 3…" at bounding box center [539, 236] width 1078 height 473
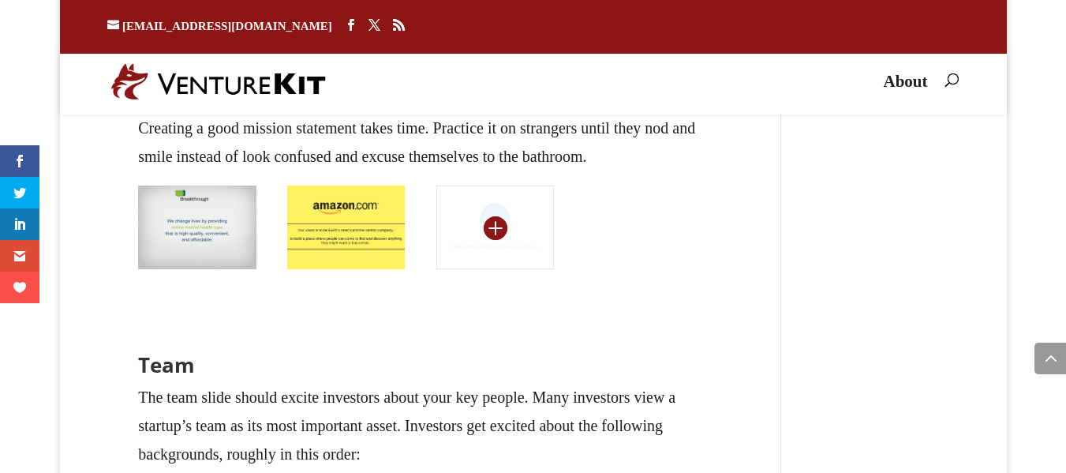
click at [524, 269] on img at bounding box center [496, 227] width 118 height 84
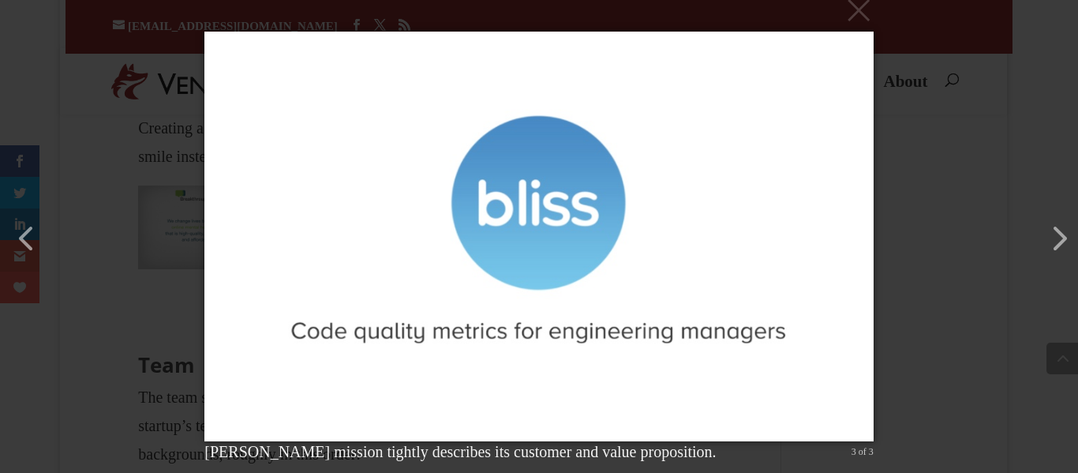
click at [646, 305] on div "× [PERSON_NAME] mission tightly describes its customer and value proposition. 3…" at bounding box center [539, 236] width 1078 height 473
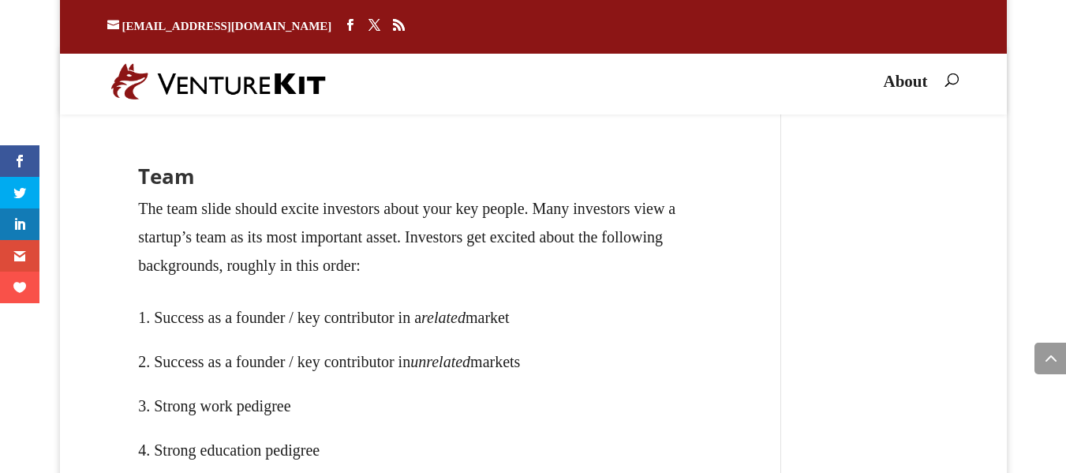
scroll to position [4602, 0]
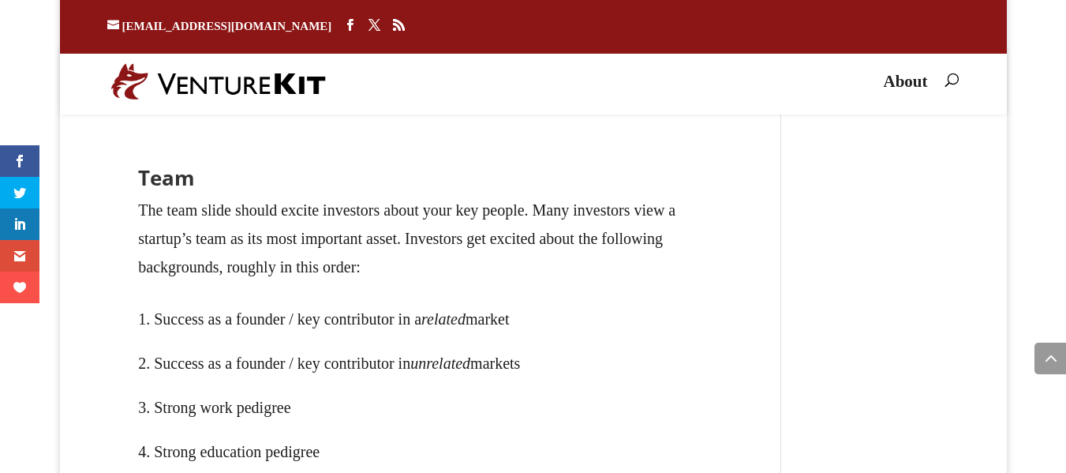
drag, startPoint x: 306, startPoint y: 370, endPoint x: 586, endPoint y: 380, distance: 280.4
click at [615, 341] on li "Success as a founder / key contributor in a related market" at bounding box center [420, 319] width 565 height 44
click at [499, 341] on li "Success as a founder / key contributor in a related market" at bounding box center [420, 319] width 565 height 44
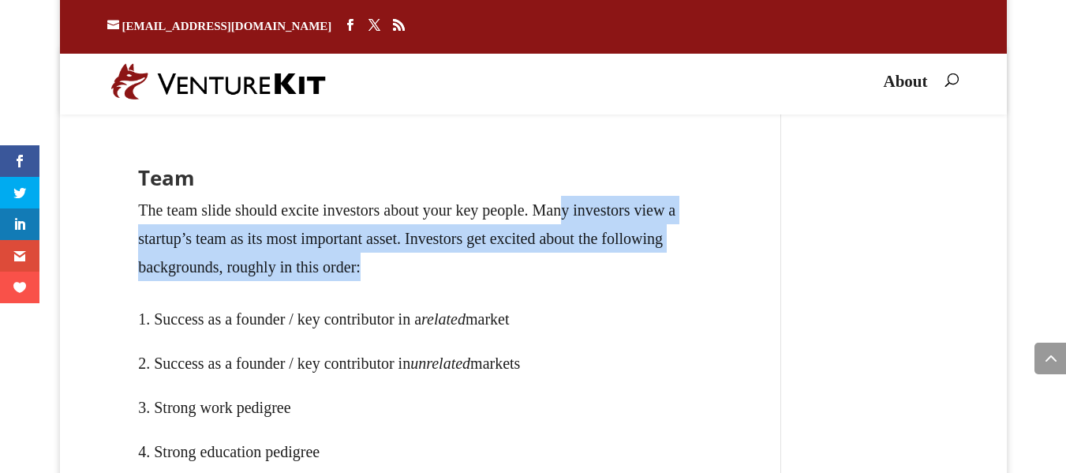
drag, startPoint x: 573, startPoint y: 260, endPoint x: 442, endPoint y: 351, distance: 159.9
click at [474, 297] on p "The team slide should excite investors about your key people. Many investors vi…" at bounding box center [420, 246] width 565 height 101
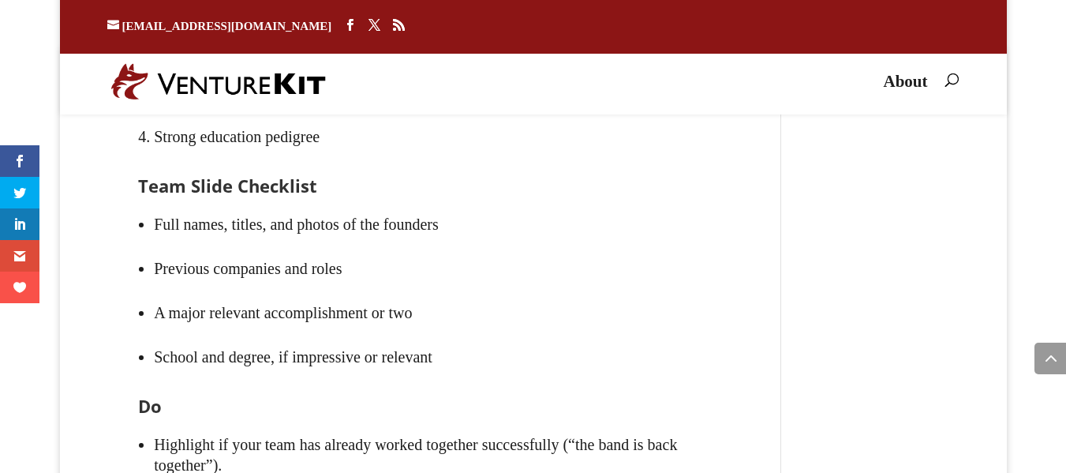
scroll to position [4918, 0]
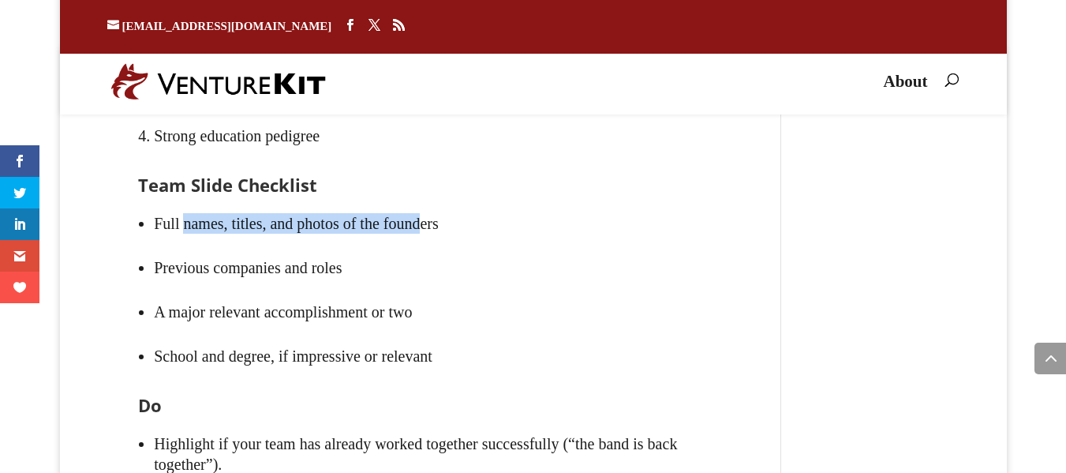
click at [470, 245] on li "Full names, titles, and photos of the founders" at bounding box center [428, 223] width 549 height 44
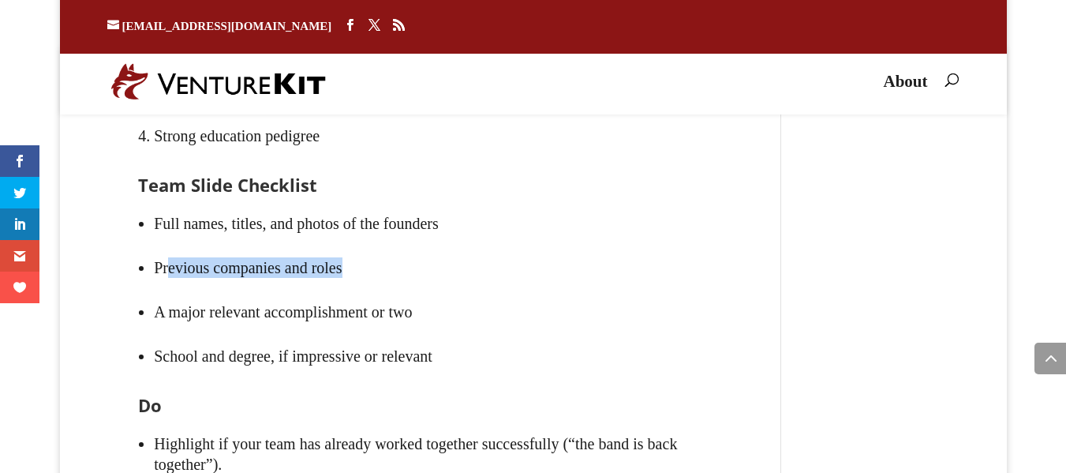
drag, startPoint x: 216, startPoint y: 328, endPoint x: 562, endPoint y: 343, distance: 346.1
click at [562, 343] on ul "Full names, titles, and photos of the founders Previous companies and roles A m…" at bounding box center [420, 298] width 565 height 195
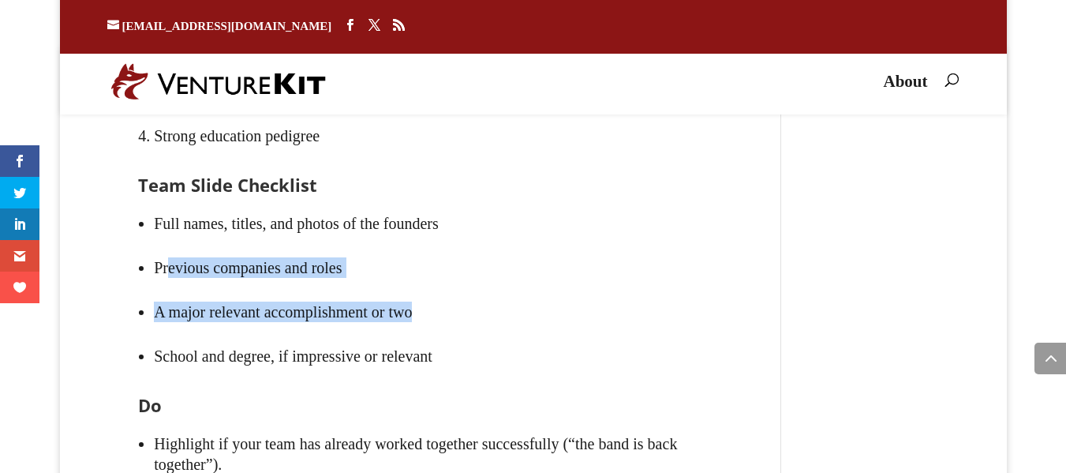
click at [161, 334] on li "A major relevant accomplishment or two" at bounding box center [428, 312] width 549 height 44
drag, startPoint x: 115, startPoint y: 350, endPoint x: 430, endPoint y: 347, distance: 315.0
click at [493, 347] on ul "Full names, titles, and photos of the founders Previous companies and roles A m…" at bounding box center [420, 298] width 565 height 195
click at [343, 334] on li "A major relevant accomplishment or two" at bounding box center [428, 312] width 549 height 44
click at [154, 334] on li "A major relevant accomplishment or two" at bounding box center [428, 312] width 549 height 44
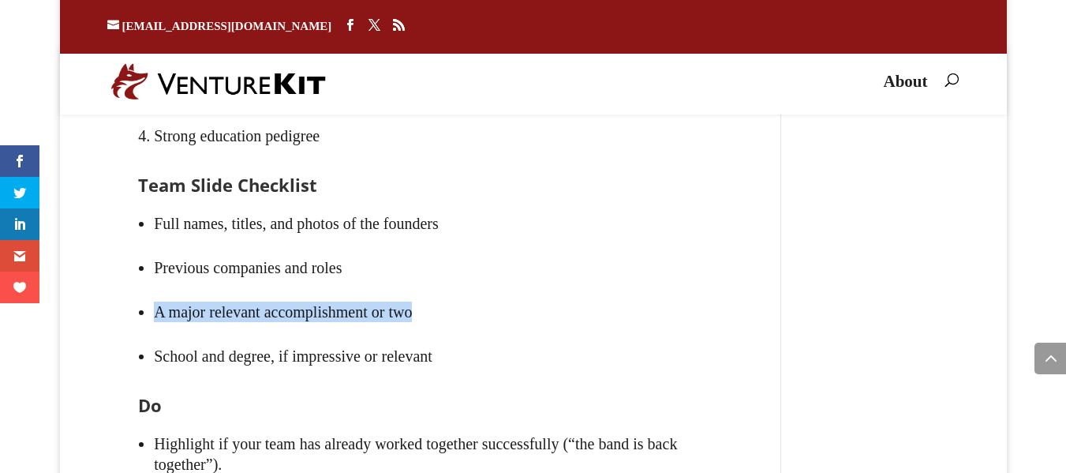
drag, startPoint x: 130, startPoint y: 357, endPoint x: 387, endPoint y: 383, distance: 257.9
click at [395, 381] on ul "Full names, titles, and photos of the founders Previous companies and roles A m…" at bounding box center [420, 298] width 565 height 195
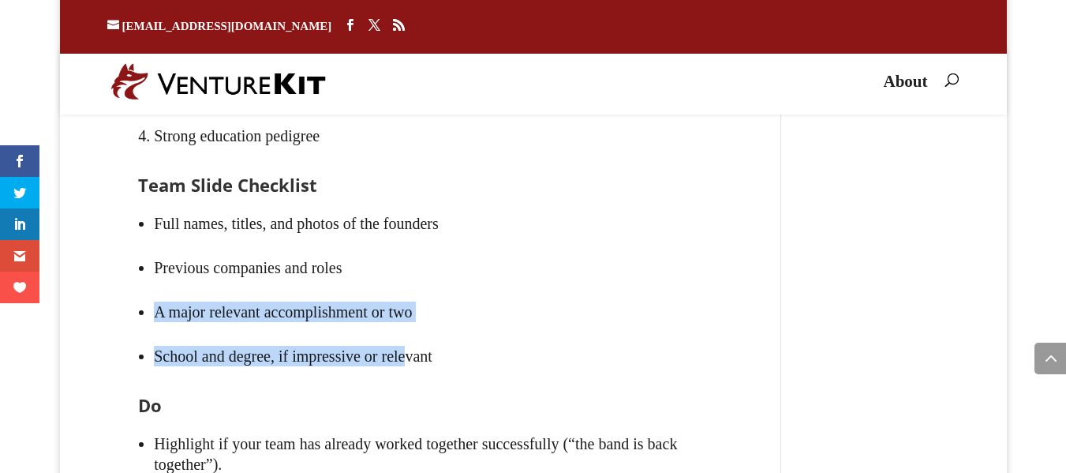
drag, startPoint x: 163, startPoint y: 404, endPoint x: 237, endPoint y: 392, distance: 74.5
click at [164, 378] on li "School and degree, if impressive or relevant" at bounding box center [428, 356] width 549 height 44
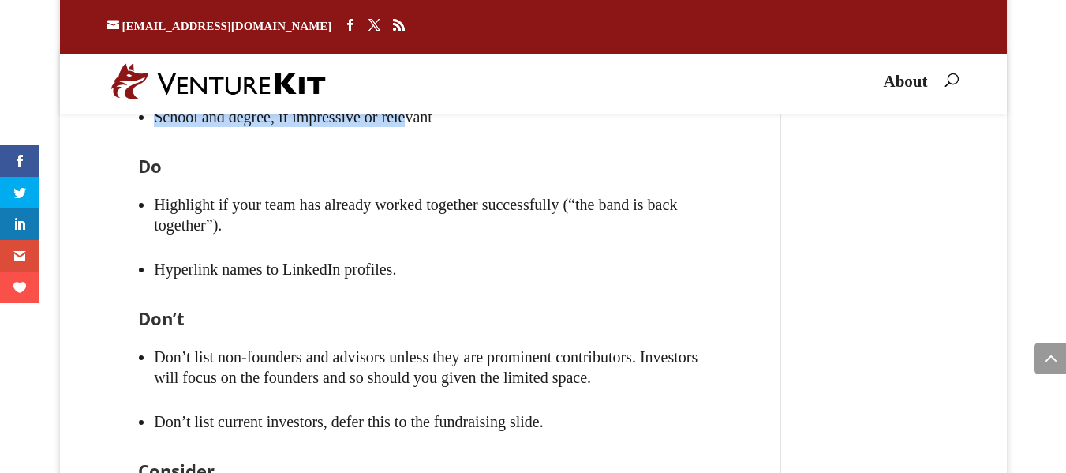
scroll to position [5233, 0]
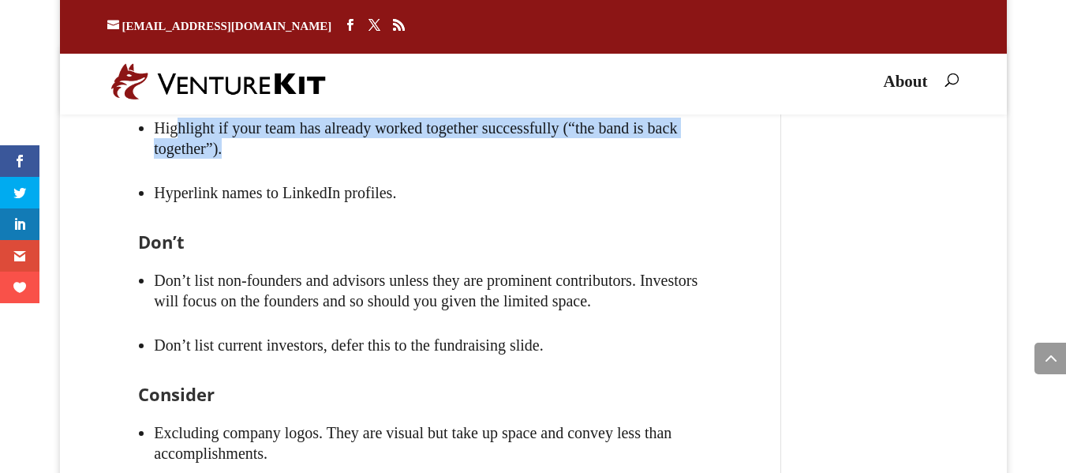
drag, startPoint x: 178, startPoint y: 170, endPoint x: 854, endPoint y: 207, distance: 677.5
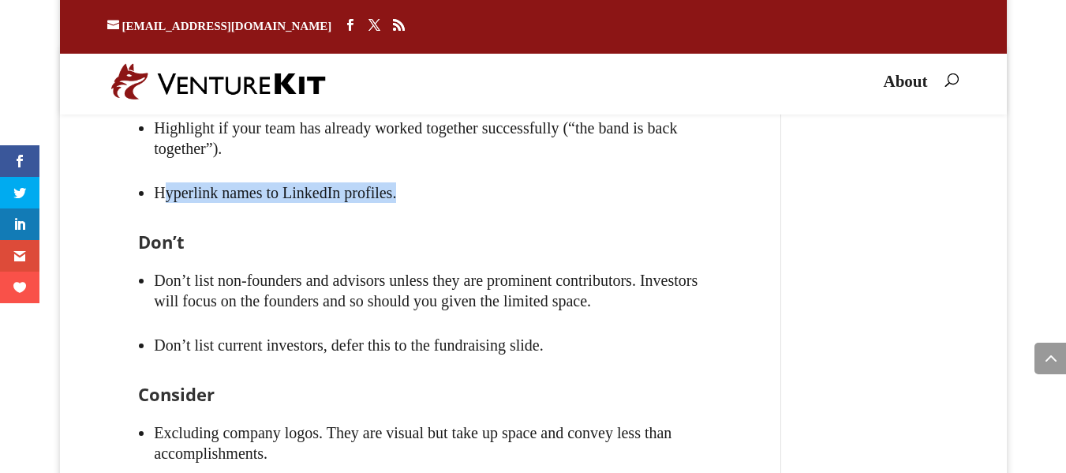
drag, startPoint x: 137, startPoint y: 236, endPoint x: 646, endPoint y: 246, distance: 509.2
click at [646, 215] on li "Hyperlink names to LinkedIn profiles." at bounding box center [428, 192] width 549 height 44
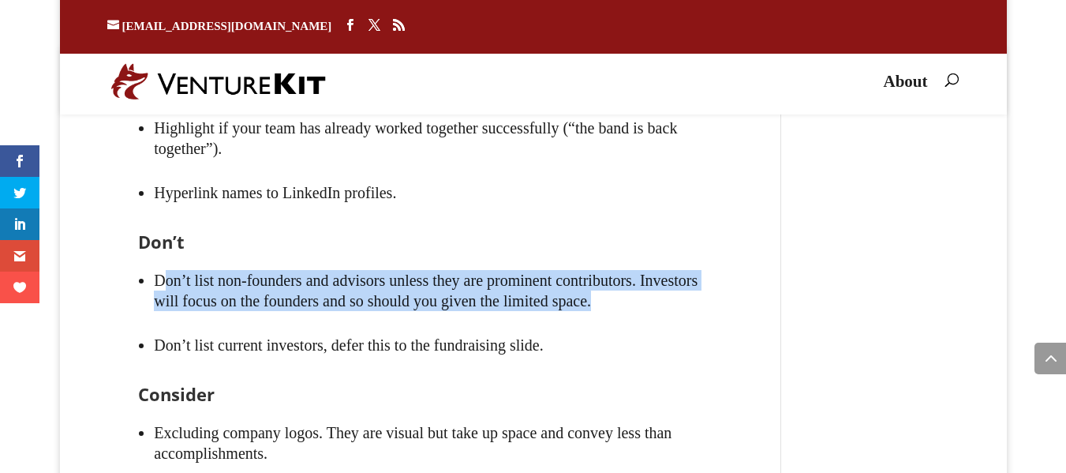
drag, startPoint x: 141, startPoint y: 332, endPoint x: 802, endPoint y: 351, distance: 661.0
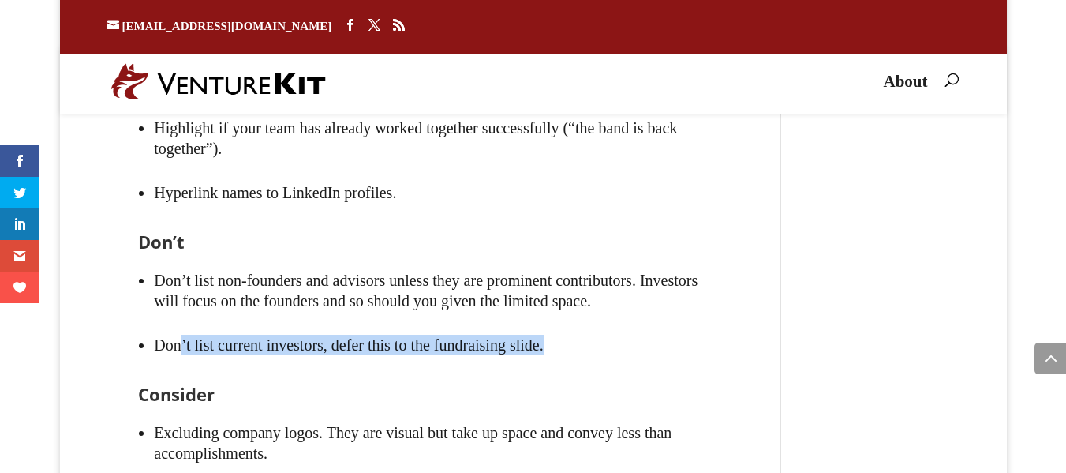
drag, startPoint x: 160, startPoint y: 370, endPoint x: 579, endPoint y: 413, distance: 420.5
click at [579, 385] on ul "Don’t list non-founders and advisors unless they are prominent contributors. In…" at bounding box center [420, 321] width 565 height 127
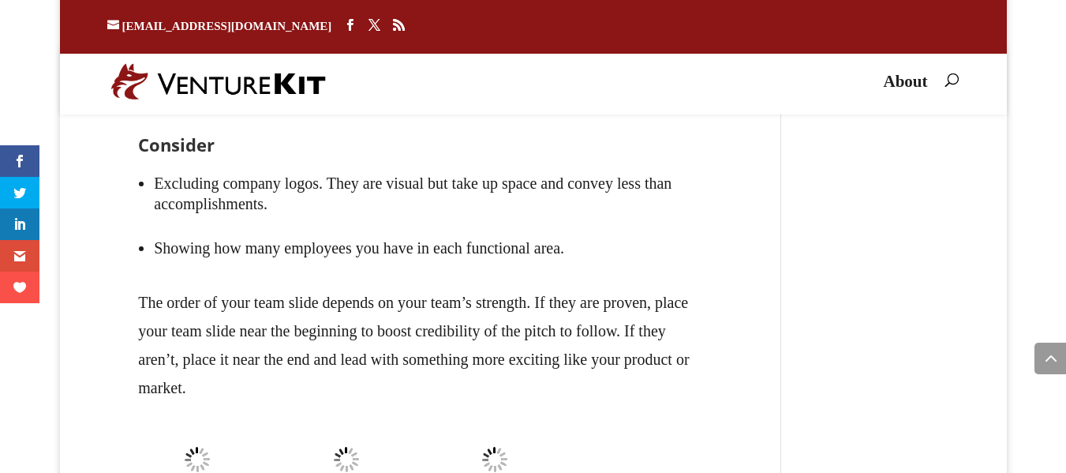
scroll to position [5486, 0]
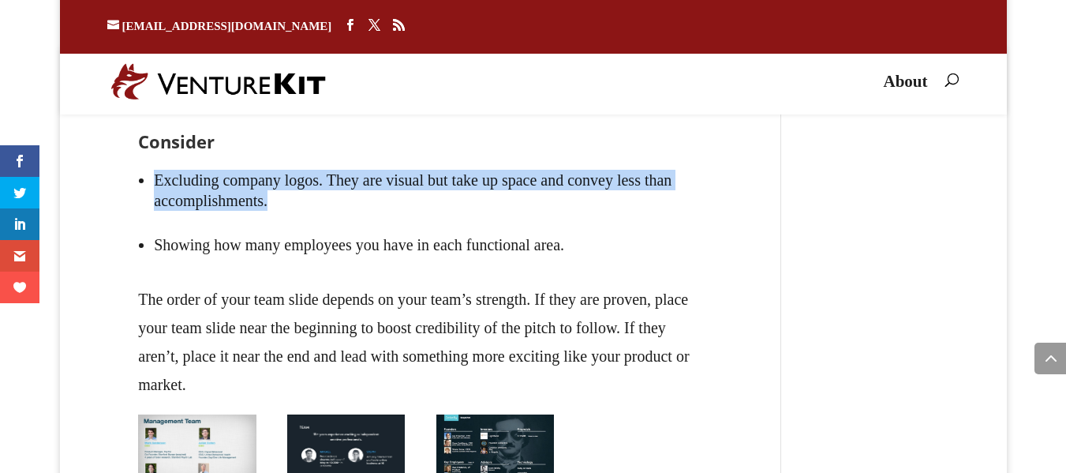
drag, startPoint x: 122, startPoint y: 234, endPoint x: 645, endPoint y: 252, distance: 522.8
click at [645, 252] on ul "Excluding company logos. They are visual but take up space and convey less than…" at bounding box center [420, 221] width 565 height 127
click at [445, 223] on li "Excluding company logos. They are visual but take up space and convey less than…" at bounding box center [428, 190] width 549 height 65
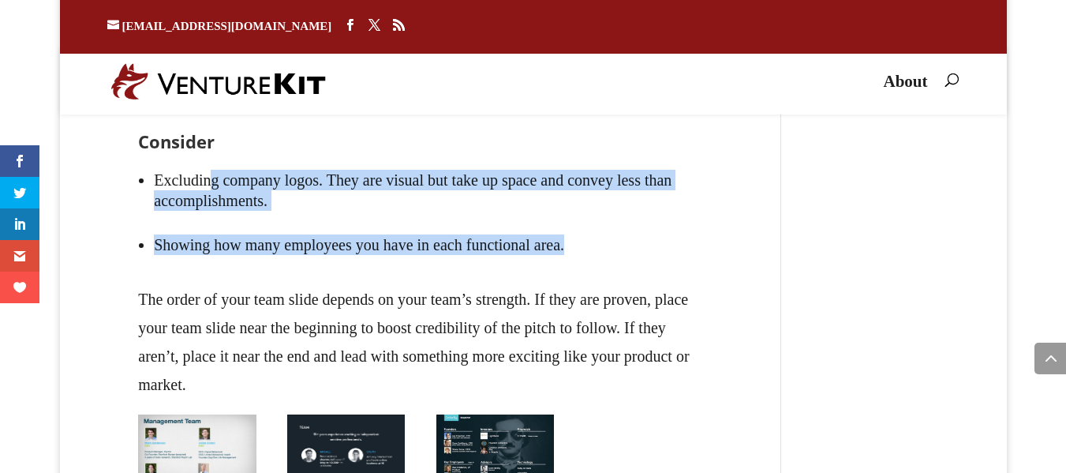
drag, startPoint x: 187, startPoint y: 210, endPoint x: 525, endPoint y: 279, distance: 344.9
click at [545, 279] on ul "Excluding company logos. They are visual but take up space and convey less than…" at bounding box center [420, 221] width 565 height 127
click at [188, 267] on li "Showing how many employees you have in each functional area." at bounding box center [428, 245] width 549 height 44
click at [490, 267] on li "Showing how many employees you have in each functional area." at bounding box center [428, 245] width 549 height 44
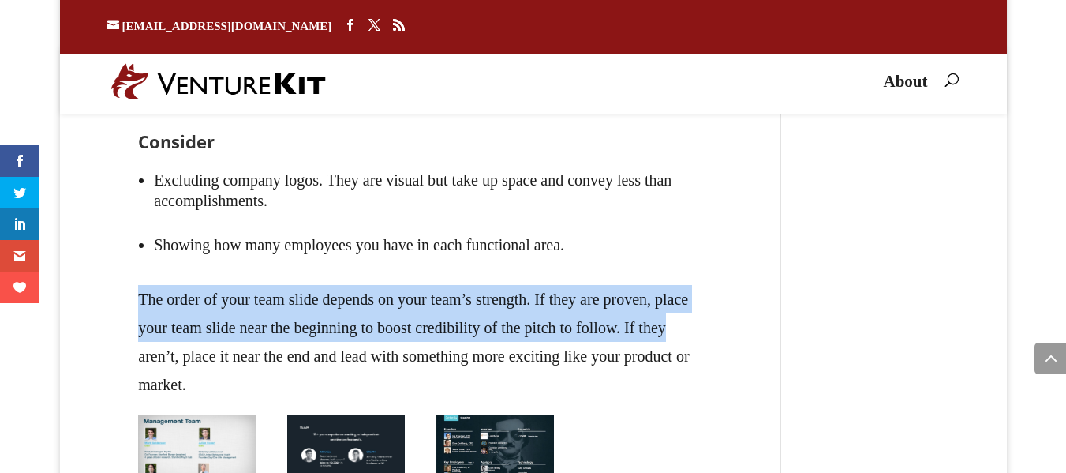
drag, startPoint x: 601, startPoint y: 285, endPoint x: 709, endPoint y: 377, distance: 141.1
click at [553, 340] on p "The order of your team slide depends on your team’s strength. If they are prove…" at bounding box center [420, 342] width 565 height 114
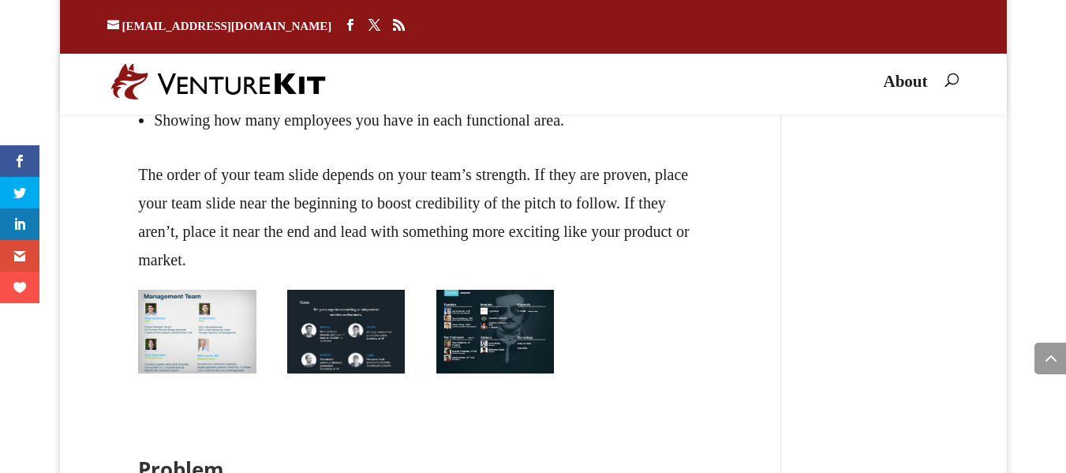
scroll to position [5612, 0]
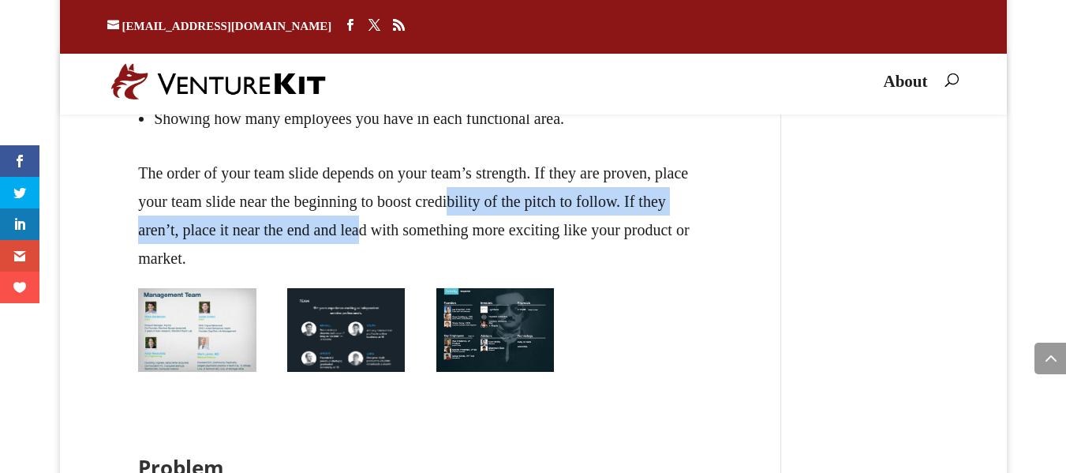
drag, startPoint x: 456, startPoint y: 233, endPoint x: 356, endPoint y: 270, distance: 106.9
click at [356, 270] on p "The order of your team slide depends on your team’s strength. If they are prove…" at bounding box center [420, 216] width 565 height 114
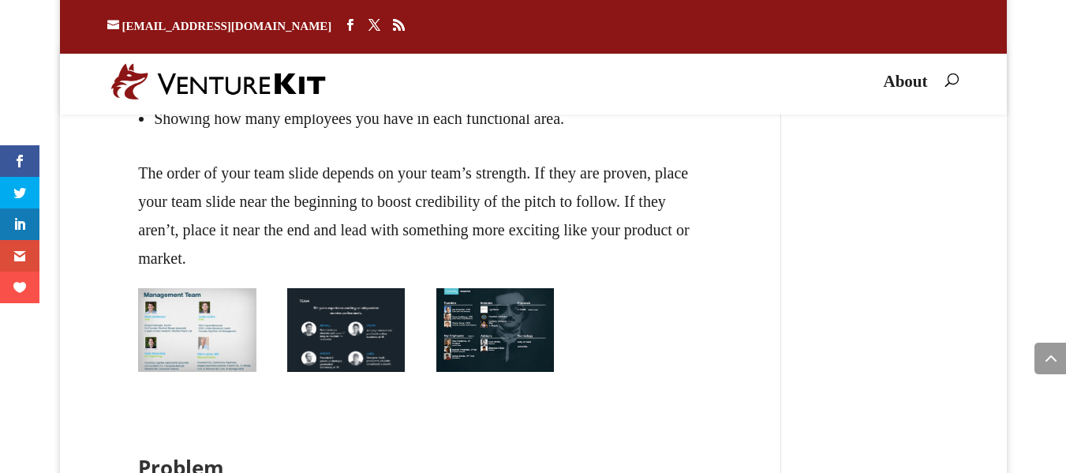
click at [379, 243] on p "The order of your team slide depends on your team’s strength. If they are prove…" at bounding box center [420, 216] width 565 height 114
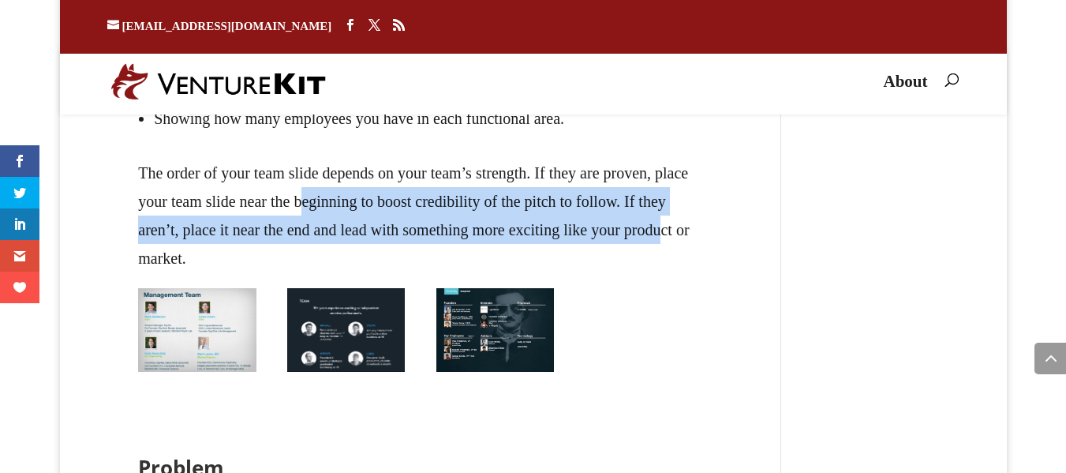
drag, startPoint x: 333, startPoint y: 243, endPoint x: 684, endPoint y: 265, distance: 351.9
click at [646, 264] on p "The order of your team slide depends on your team’s strength. If they are prove…" at bounding box center [420, 216] width 565 height 114
click at [646, 266] on p "The order of your team slide depends on your team’s strength. If they are prove…" at bounding box center [420, 216] width 565 height 114
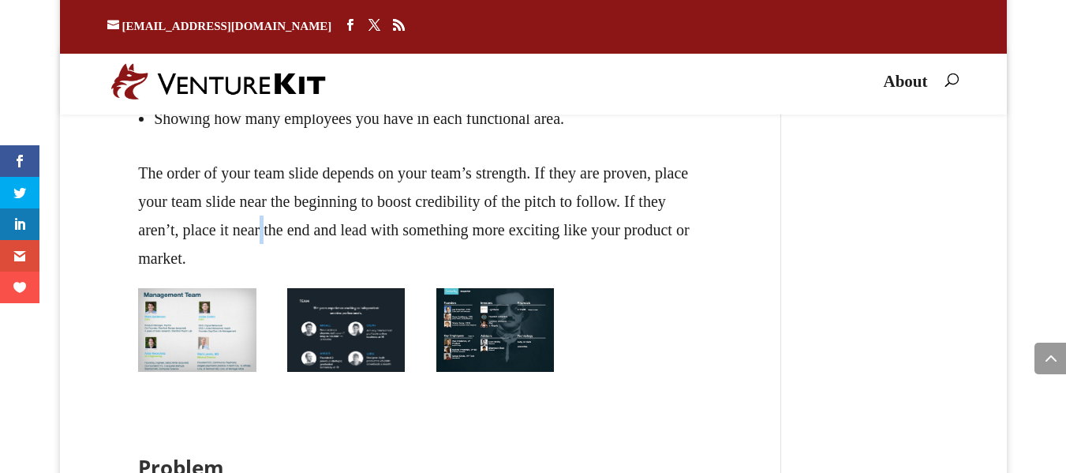
click at [245, 265] on p "The order of your team slide depends on your team’s strength. If they are prove…" at bounding box center [420, 216] width 565 height 114
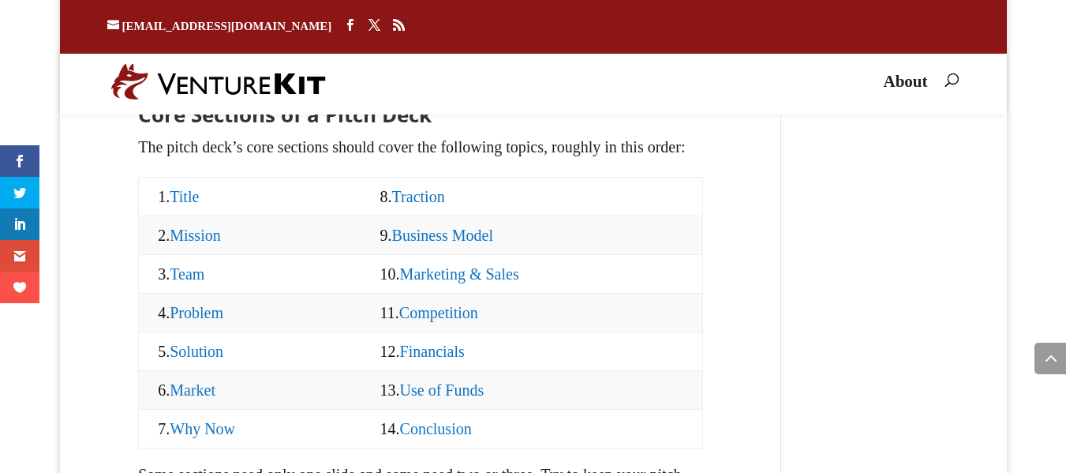
scroll to position [1764, 0]
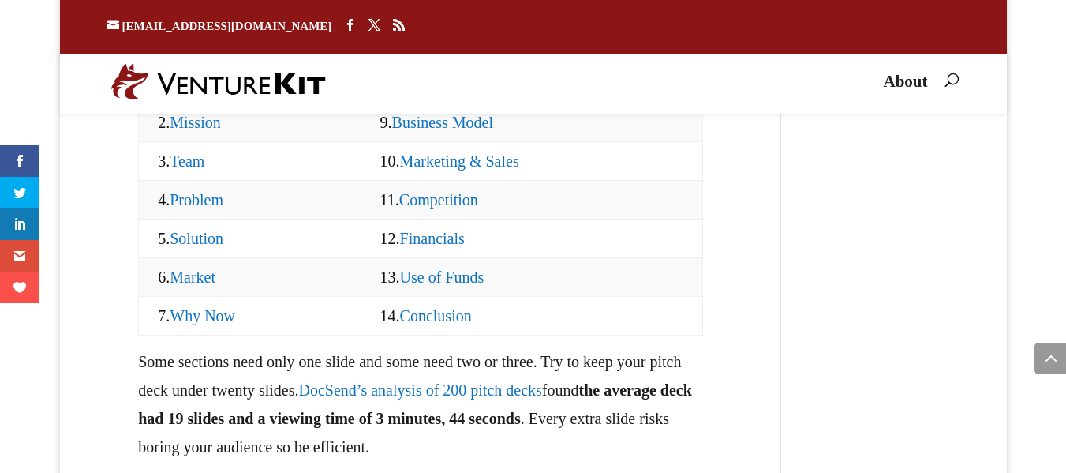
click at [457, 141] on td "9. Business Model" at bounding box center [533, 122] width 342 height 39
click at [455, 131] on link "Business Model" at bounding box center [442, 122] width 101 height 17
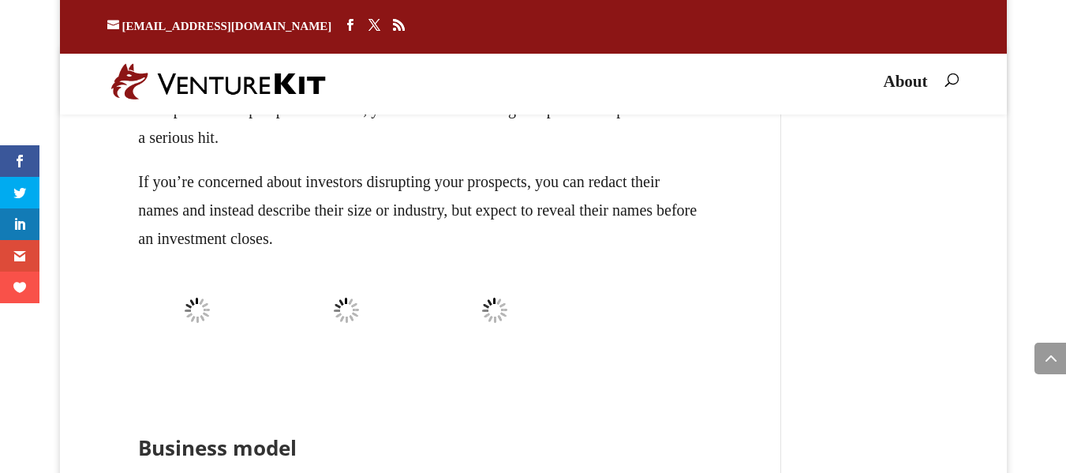
scroll to position [16449, 0]
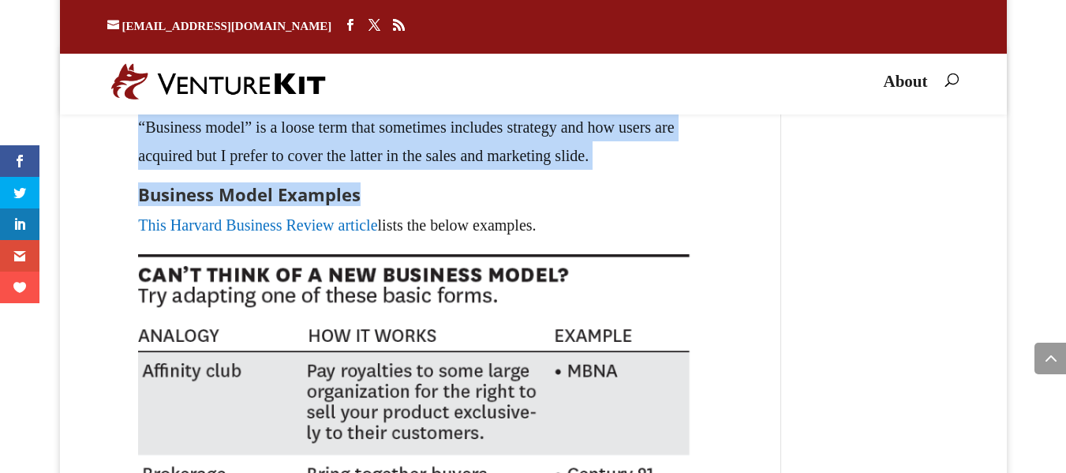
drag, startPoint x: 446, startPoint y: 219, endPoint x: 626, endPoint y: 356, distance: 226.4
click at [625, 239] on div "Business model The business model slide should describe what you sell, who pays…" at bounding box center [420, 111] width 565 height 256
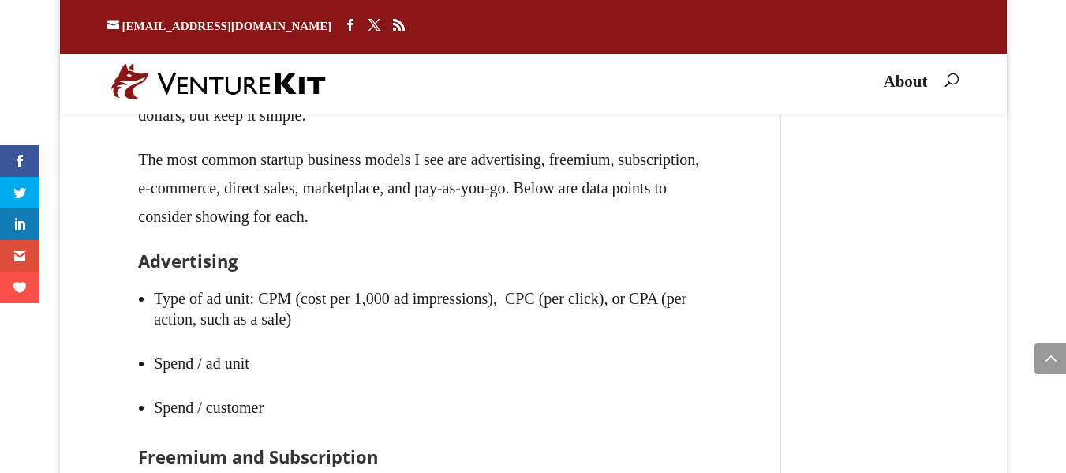
scroll to position [18596, 0]
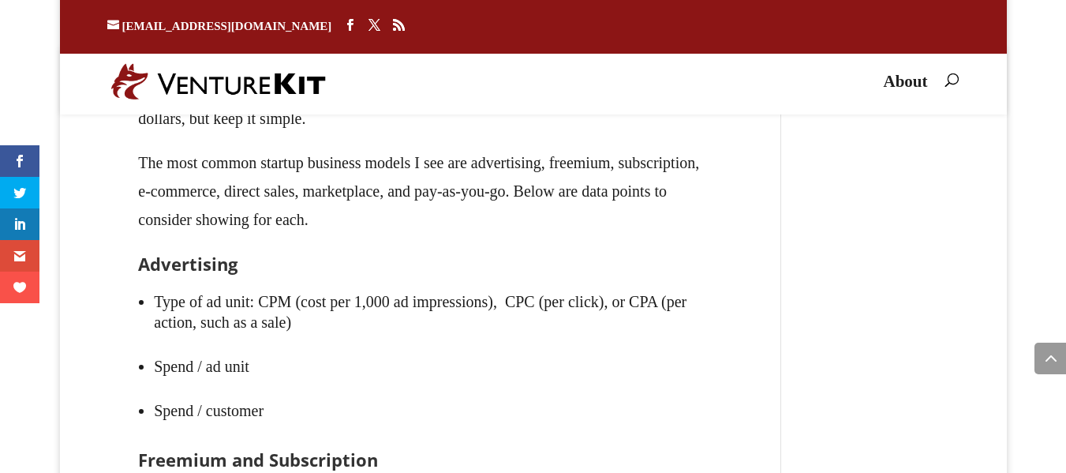
drag, startPoint x: 308, startPoint y: 229, endPoint x: 683, endPoint y: 282, distance: 378.6
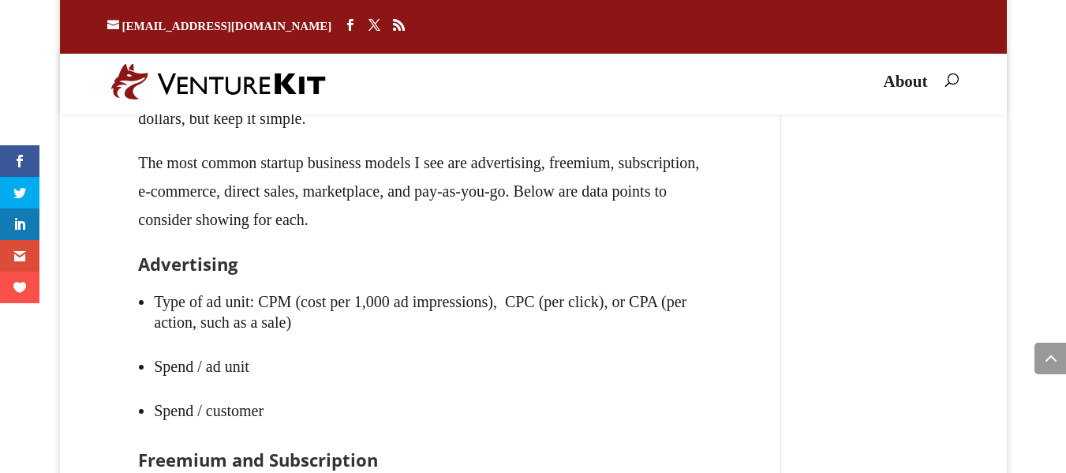
drag, startPoint x: 707, startPoint y: 234, endPoint x: 709, endPoint y: 262, distance: 28.5
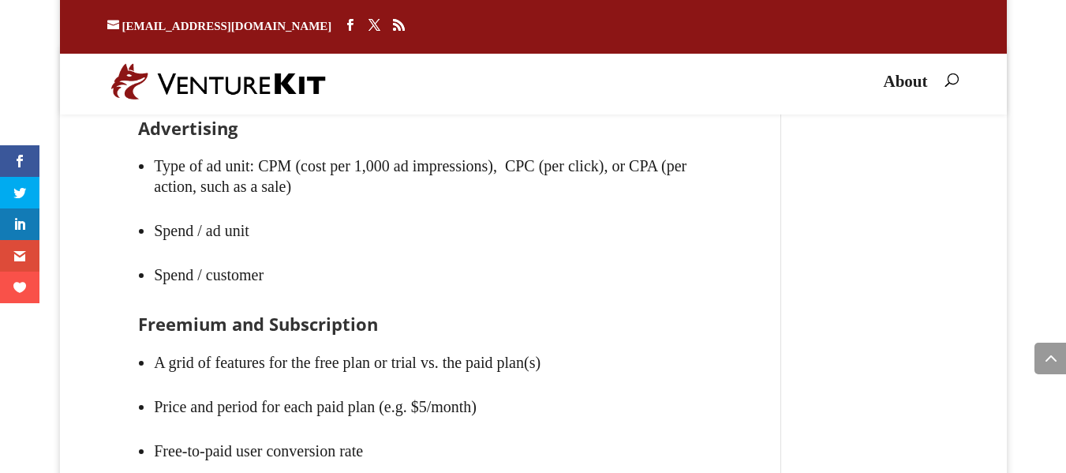
scroll to position [18722, 0]
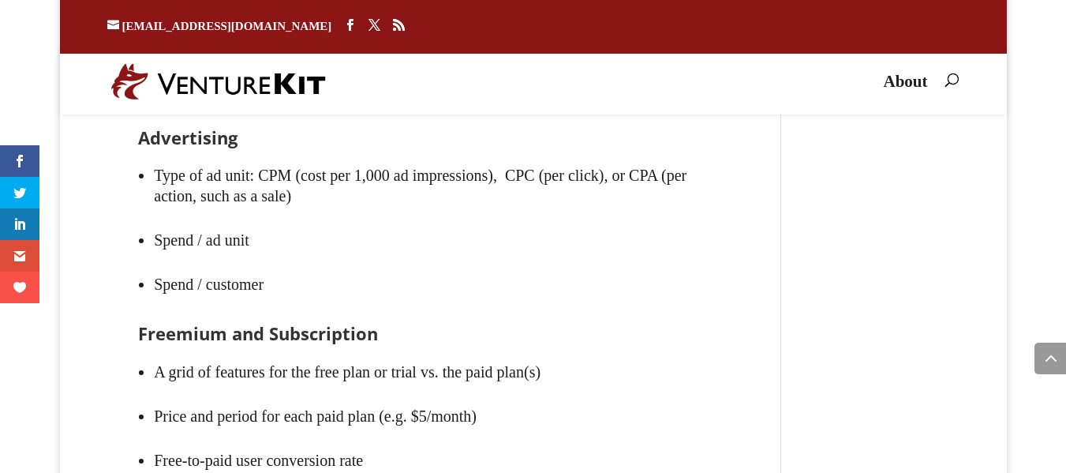
drag, startPoint x: 116, startPoint y: 182, endPoint x: 761, endPoint y: 212, distance: 645.6
drag, startPoint x: 80, startPoint y: 245, endPoint x: 272, endPoint y: 207, distance: 195.7
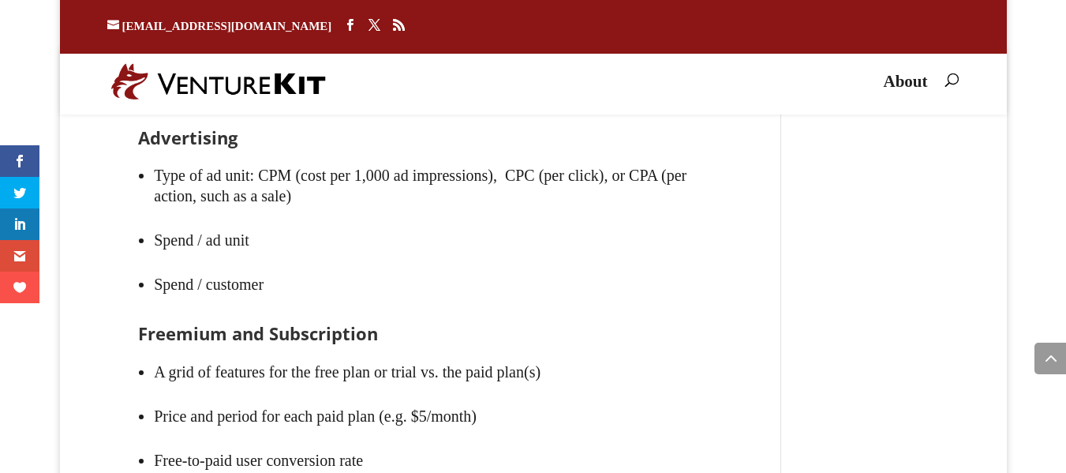
drag, startPoint x: 262, startPoint y: 198, endPoint x: 541, endPoint y: 198, distance: 279.4
drag, startPoint x: 268, startPoint y: 214, endPoint x: 497, endPoint y: 209, distance: 229.0
